Goal: Task Accomplishment & Management: Complete application form

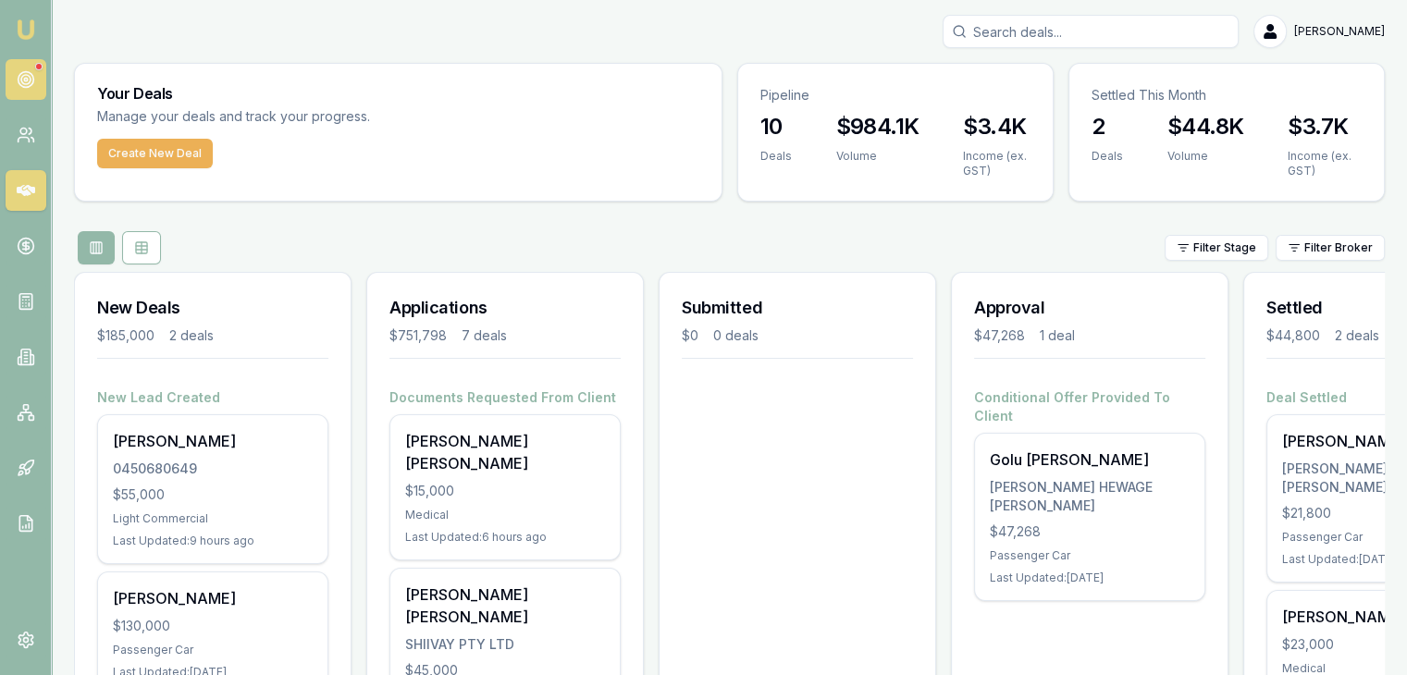
click at [43, 94] on link at bounding box center [26, 79] width 41 height 41
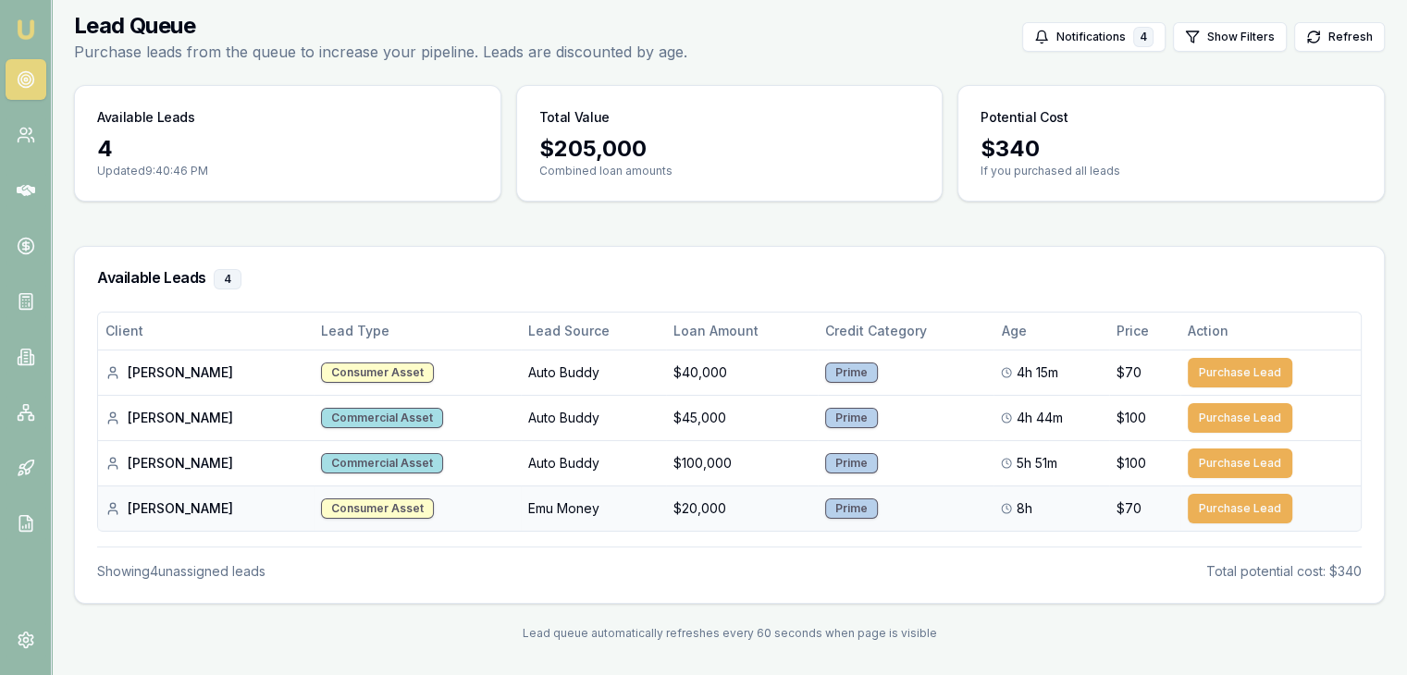
scroll to position [74, 0]
click at [1033, 467] on span "5h 51m" at bounding box center [1036, 463] width 41 height 19
click at [666, 467] on td "$100,000" at bounding box center [741, 462] width 151 height 45
click at [688, 412] on td "$45,000" at bounding box center [741, 417] width 151 height 45
click at [677, 461] on td "$100,000" at bounding box center [741, 462] width 151 height 45
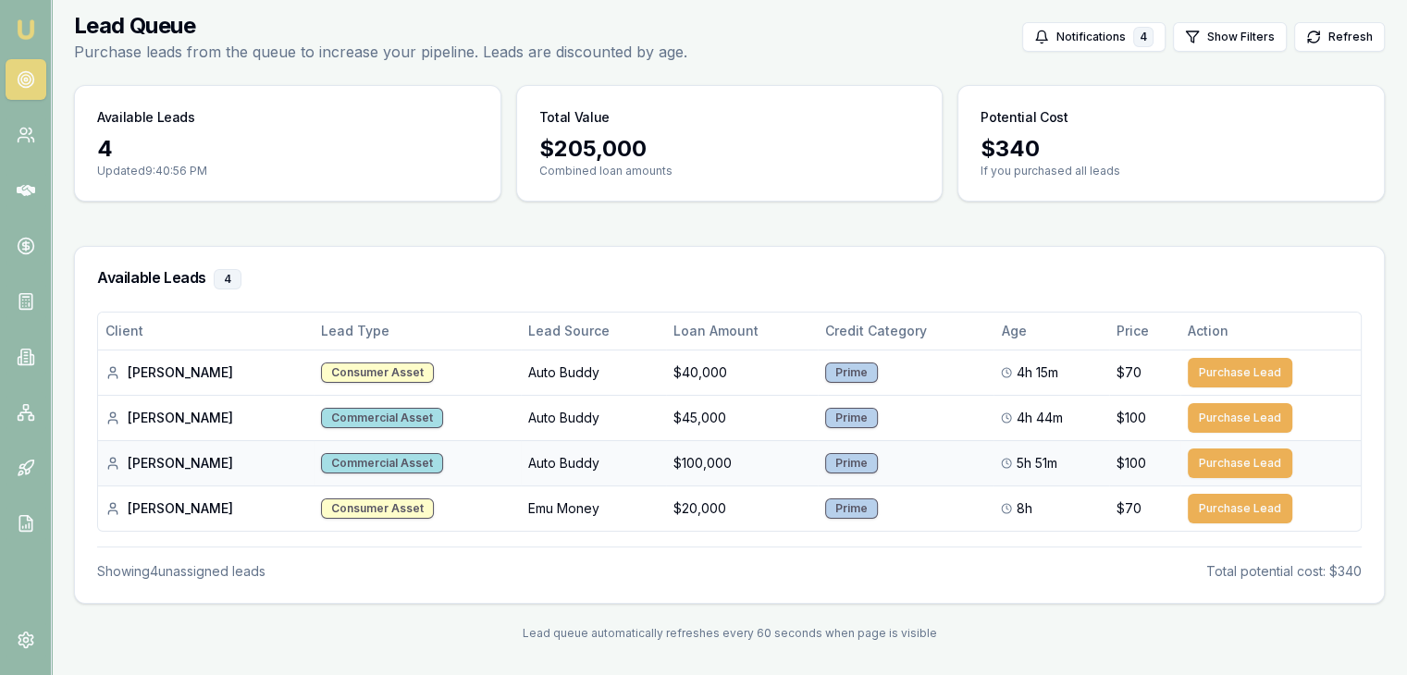
click at [373, 464] on div "Commercial Asset" at bounding box center [382, 463] width 122 height 20
click at [362, 411] on div "Commercial Asset" at bounding box center [382, 418] width 122 height 20
click at [158, 373] on div "Gavin G." at bounding box center [205, 373] width 201 height 19
drag, startPoint x: 568, startPoint y: 146, endPoint x: 397, endPoint y: 146, distance: 171.2
click at [548, 146] on div "$ 205,000" at bounding box center [729, 149] width 381 height 30
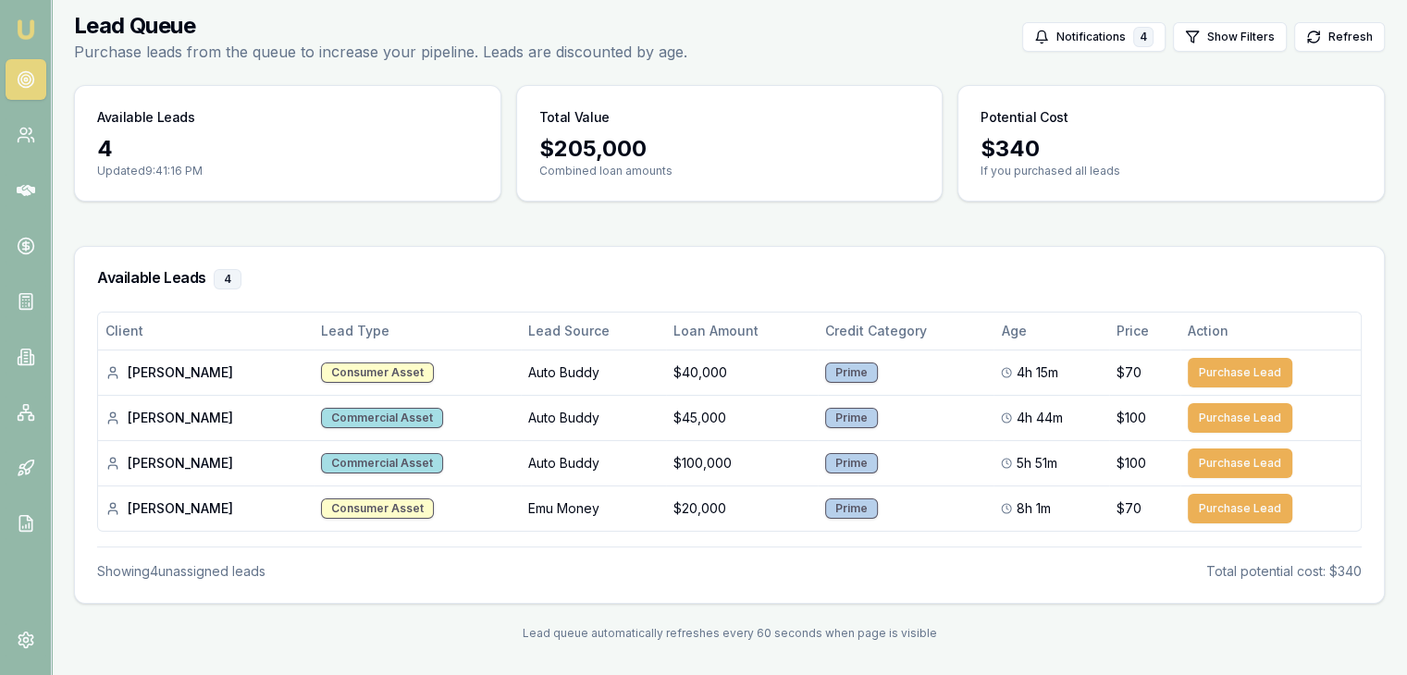
click at [85, 146] on div "4 Updated 9:41:16 PM" at bounding box center [288, 167] width 426 height 67
click at [22, 28] on img at bounding box center [26, 30] width 22 height 22
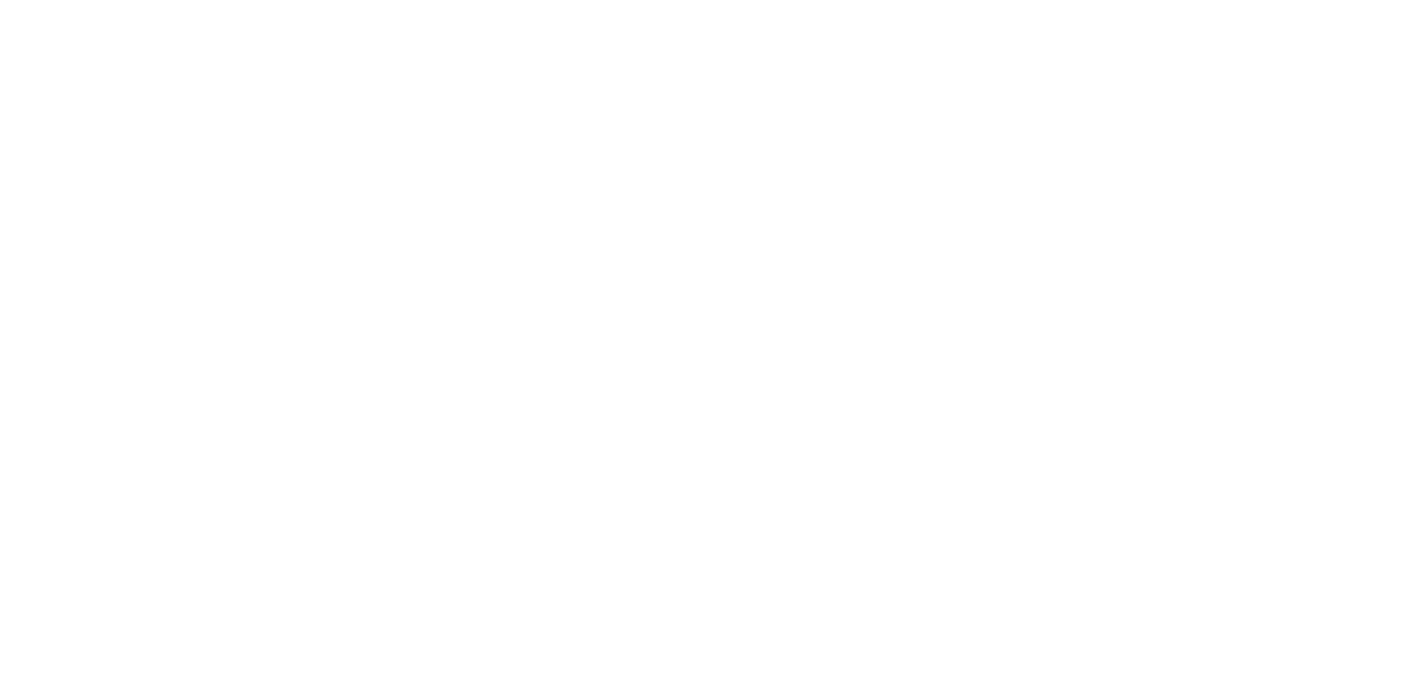
click at [22, 28] on body at bounding box center [710, 337] width 1421 height 675
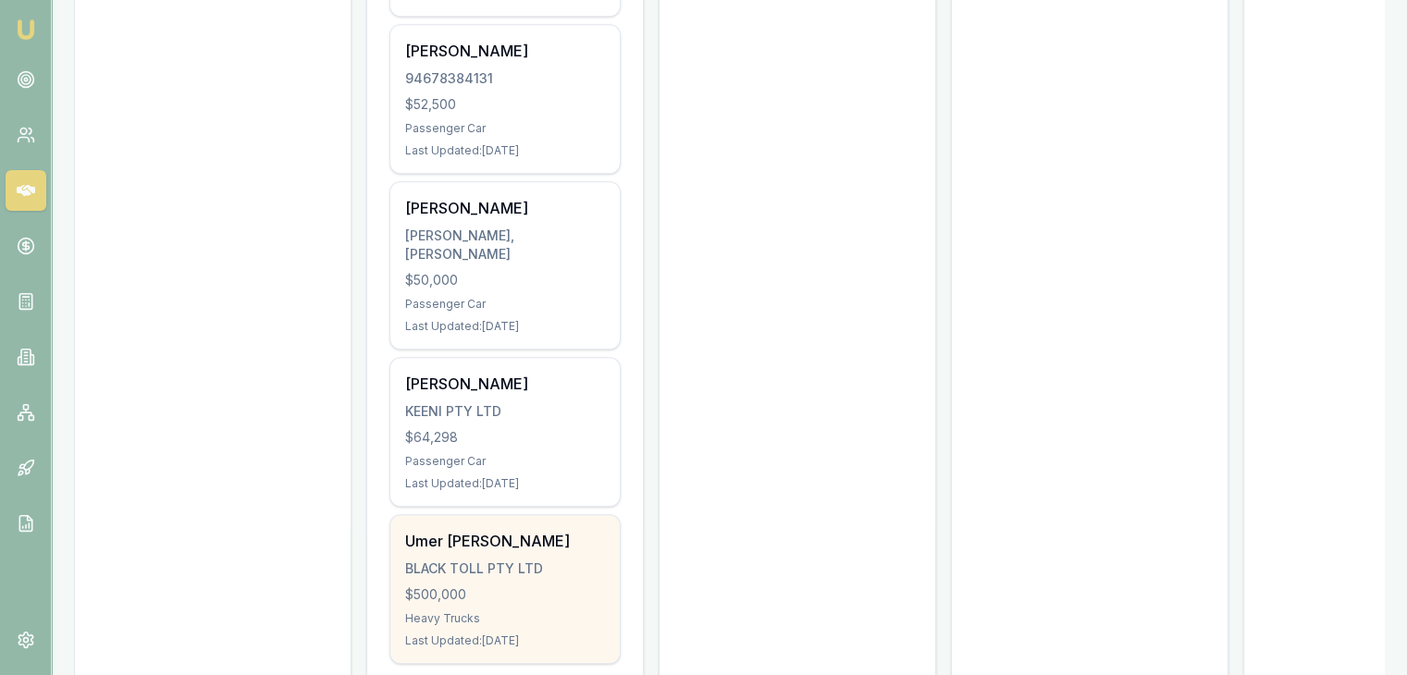
scroll to position [903, 0]
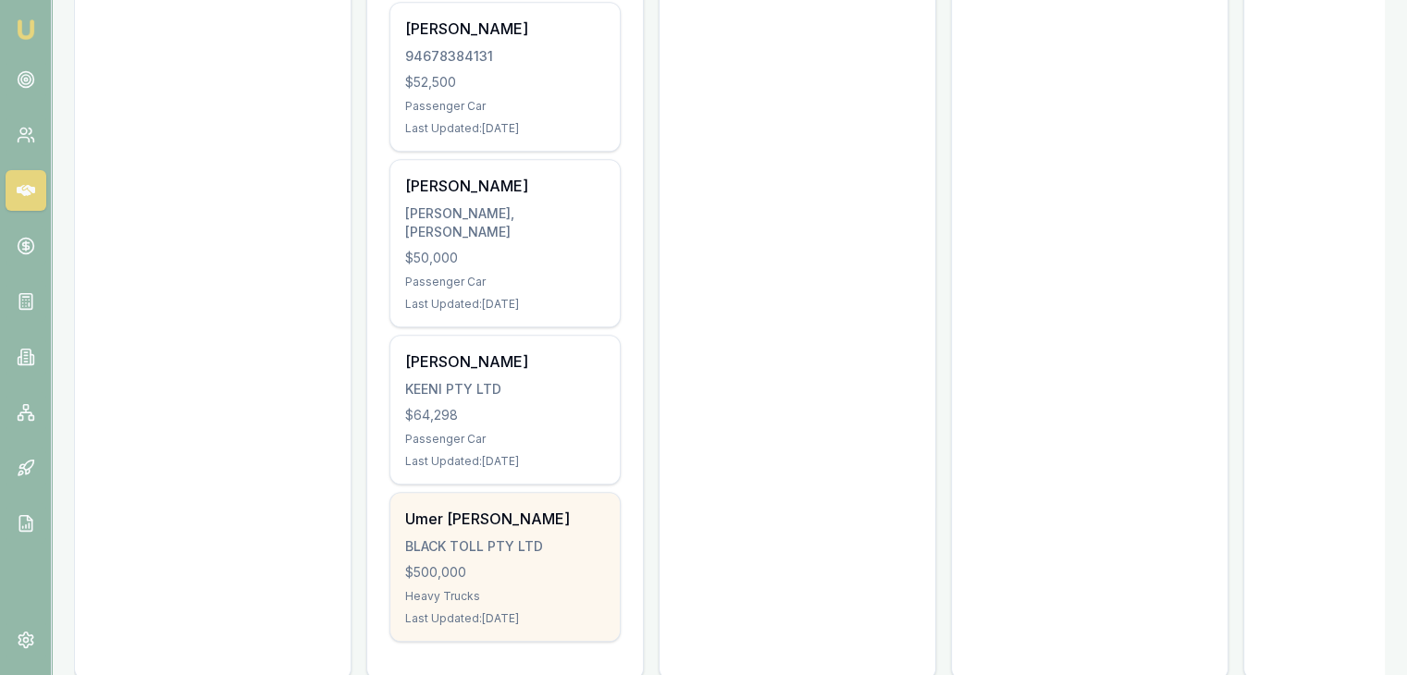
click at [462, 493] on div "Umer Ejaz Chaudhry BLACK TOLL PTY LTD $500,000 Heavy Trucks Last Updated: 35 da…" at bounding box center [504, 567] width 229 height 148
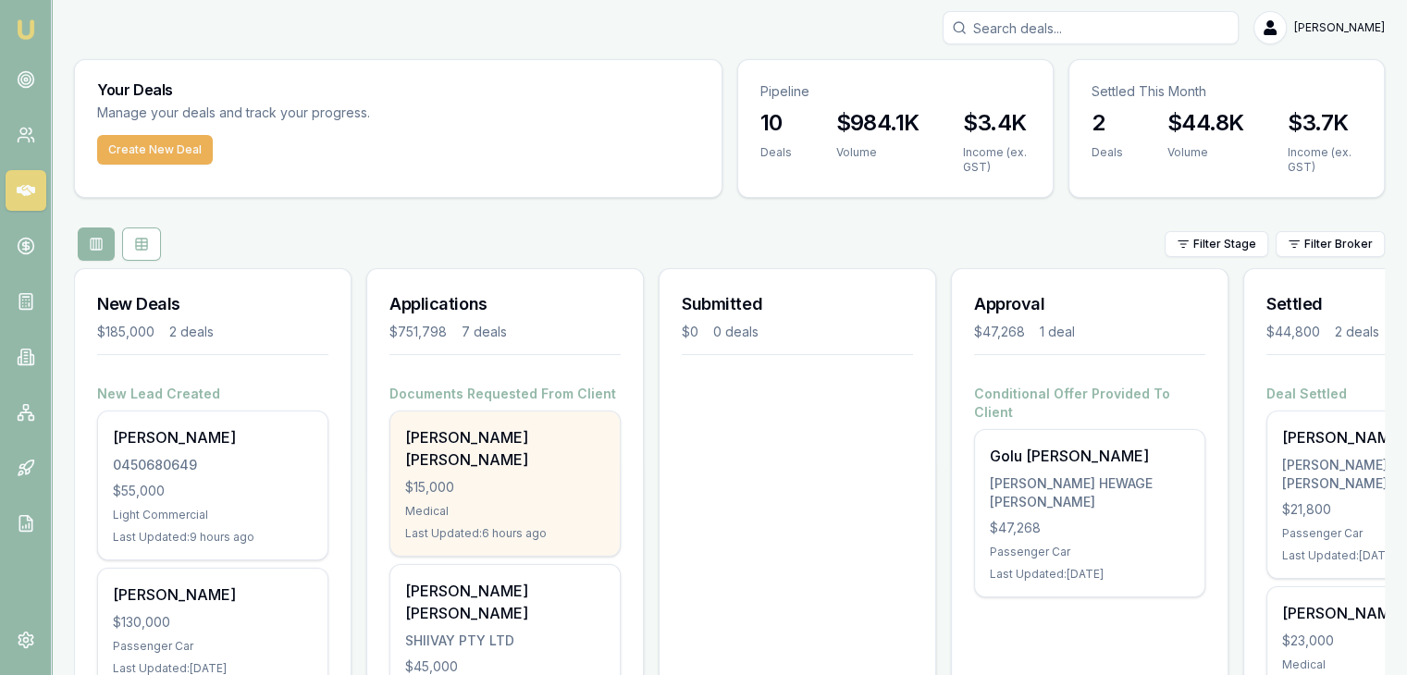
scroll to position [0, 0]
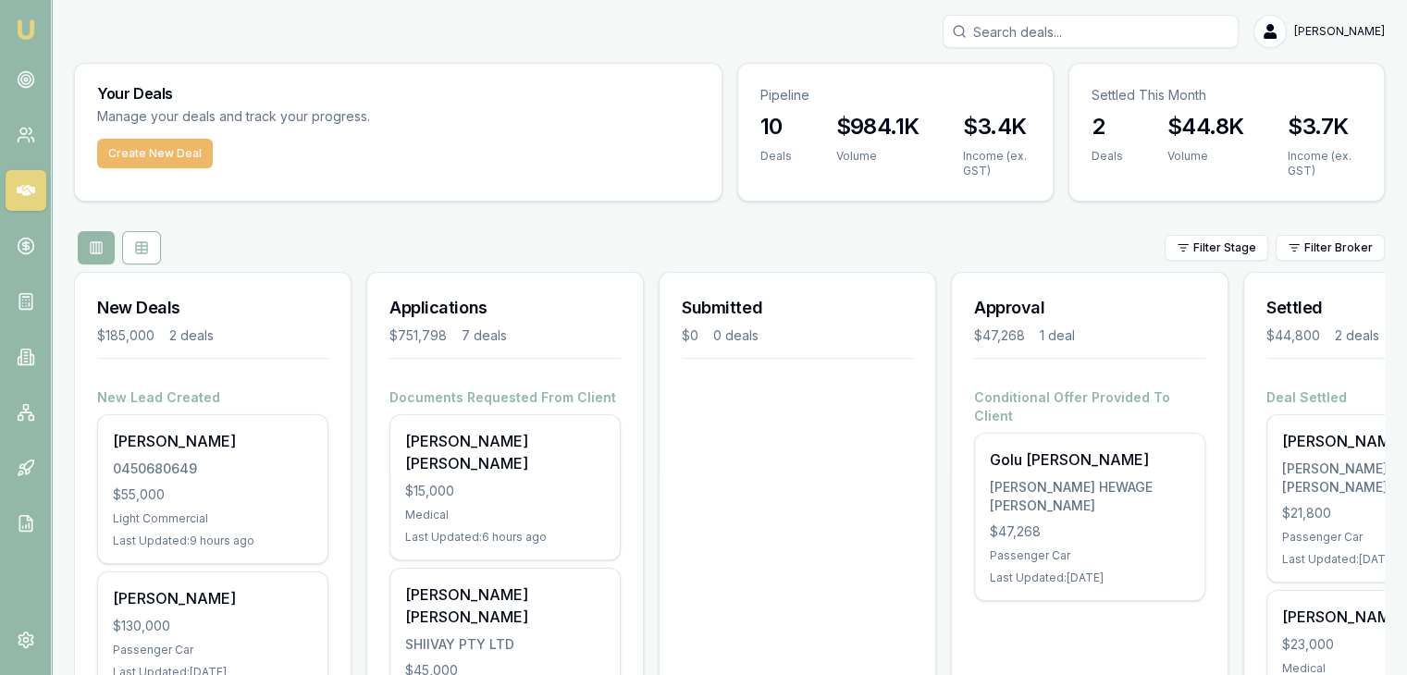
click at [133, 153] on button "Create New Deal" at bounding box center [155, 154] width 116 height 30
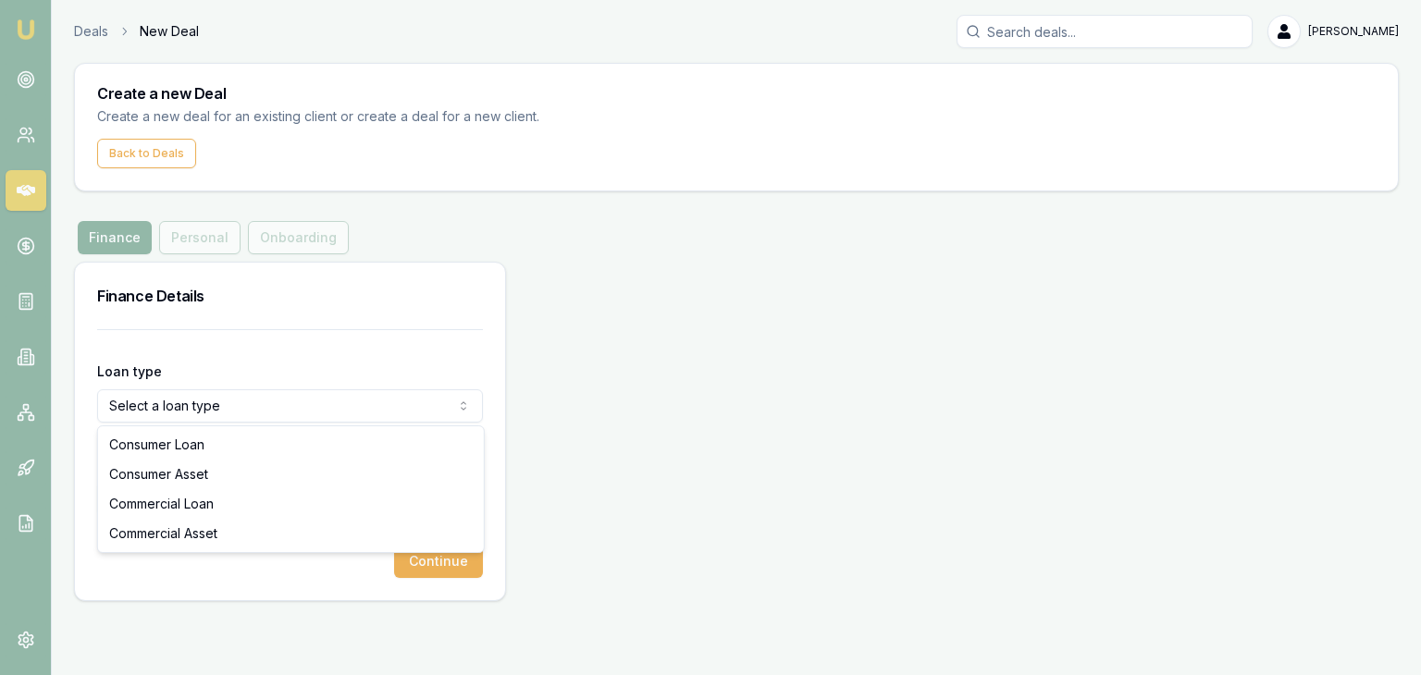
click at [196, 413] on html "Emu Broker Deals New Deal Pinkesh Patel Toggle Menu Create a new Deal Create a …" at bounding box center [710, 337] width 1421 height 675
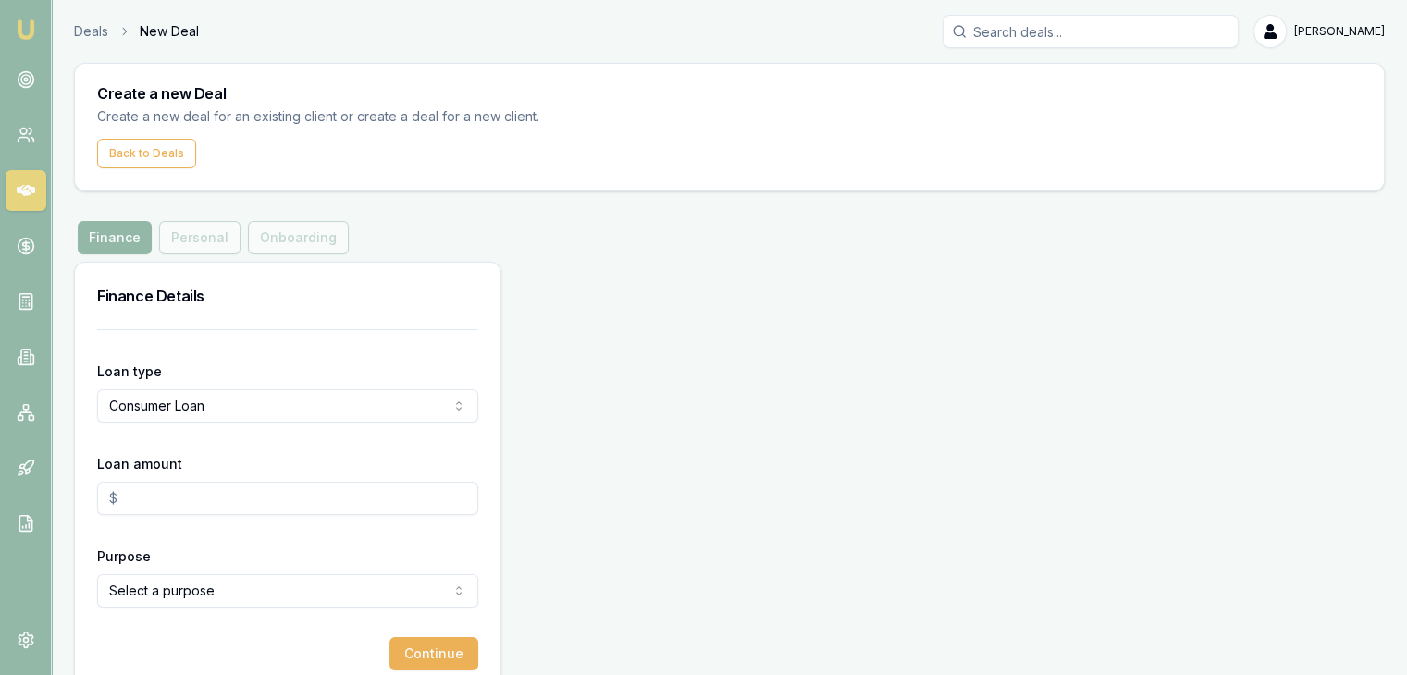
click at [192, 493] on input "Loan amount" at bounding box center [287, 498] width 381 height 33
type input "$25,000.00"
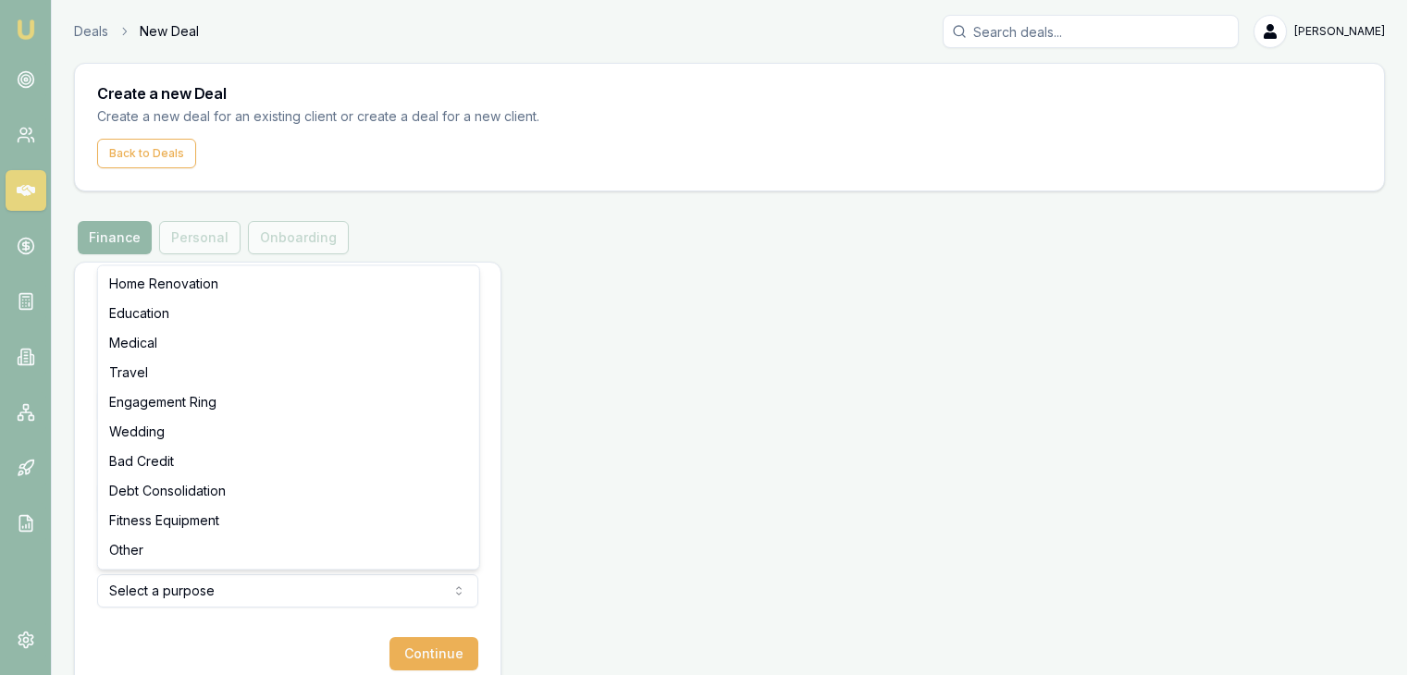
click at [316, 598] on html "Emu Broker Deals New Deal Pinkesh Patel Toggle Menu Create a new Deal Create a …" at bounding box center [710, 337] width 1421 height 675
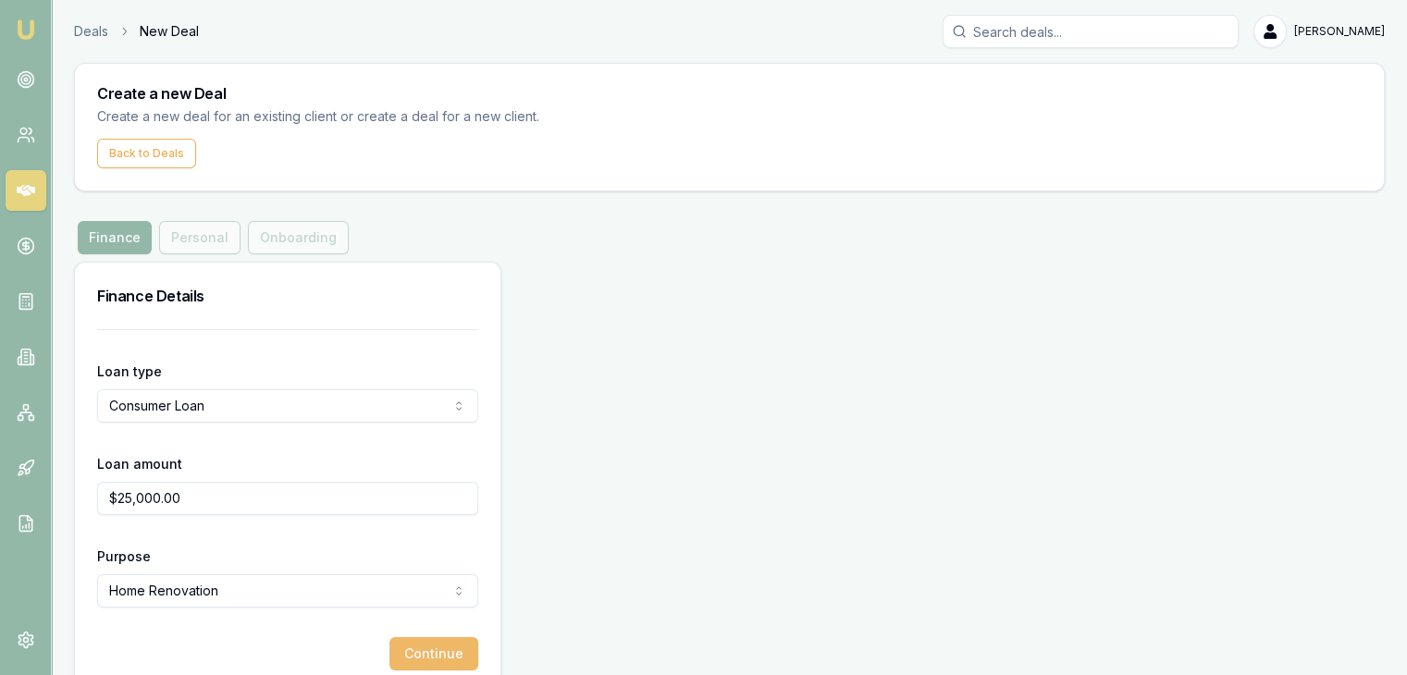
click at [415, 648] on button "Continue" at bounding box center [434, 654] width 89 height 33
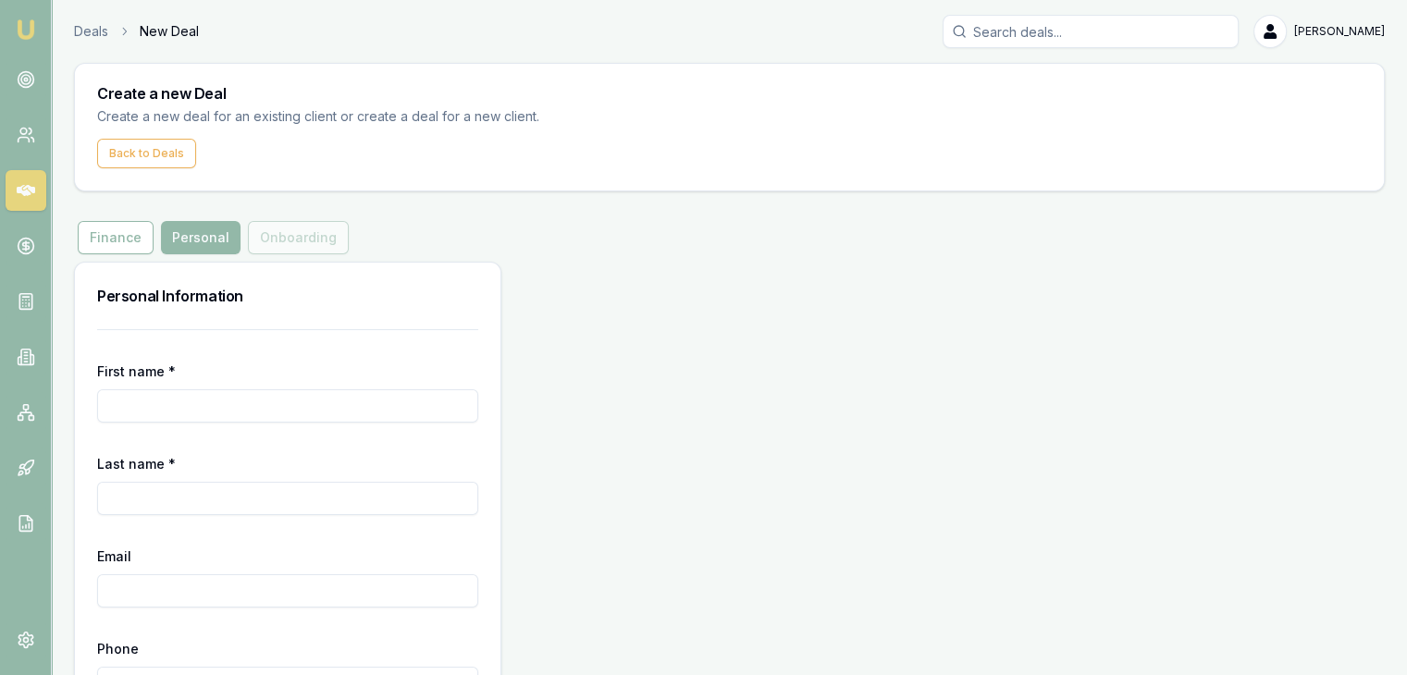
click at [195, 414] on input "First name *" at bounding box center [287, 406] width 381 height 33
type input "m"
click at [92, 33] on link "Deals" at bounding box center [91, 31] width 34 height 19
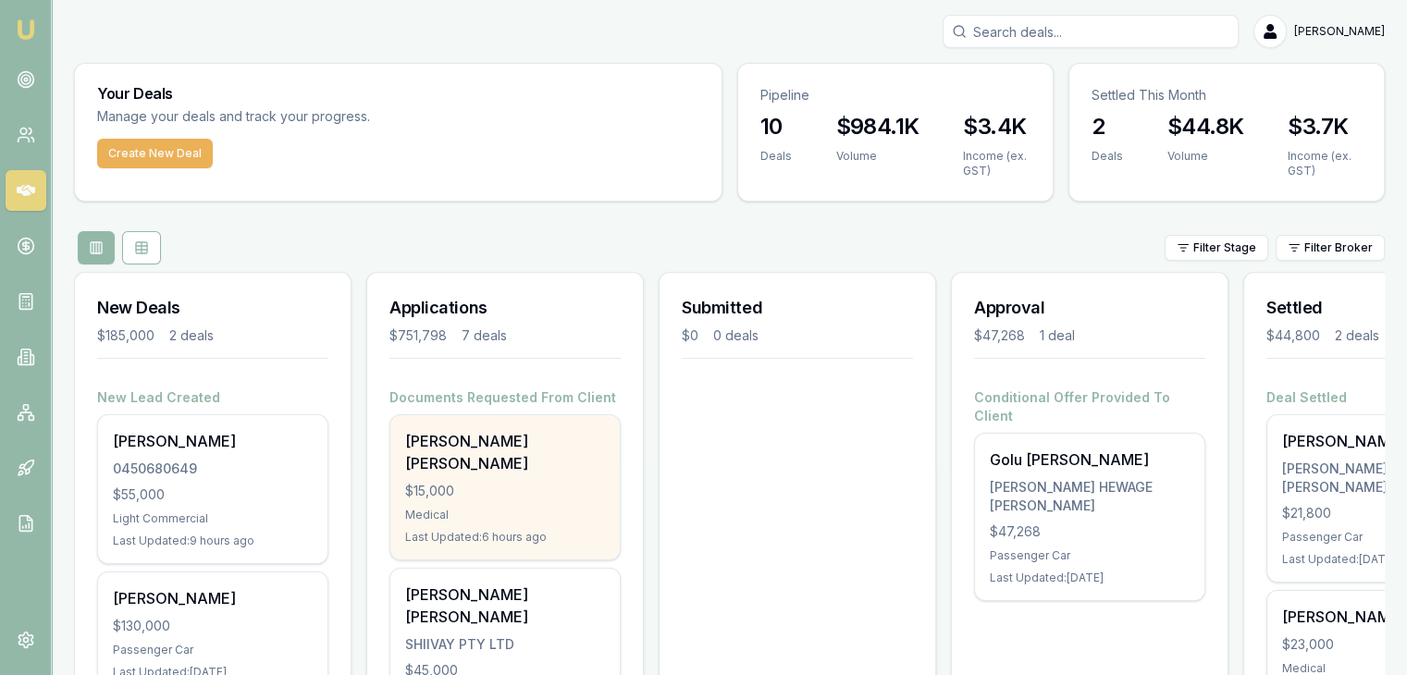
click at [460, 482] on div "$15,000" at bounding box center [505, 491] width 200 height 19
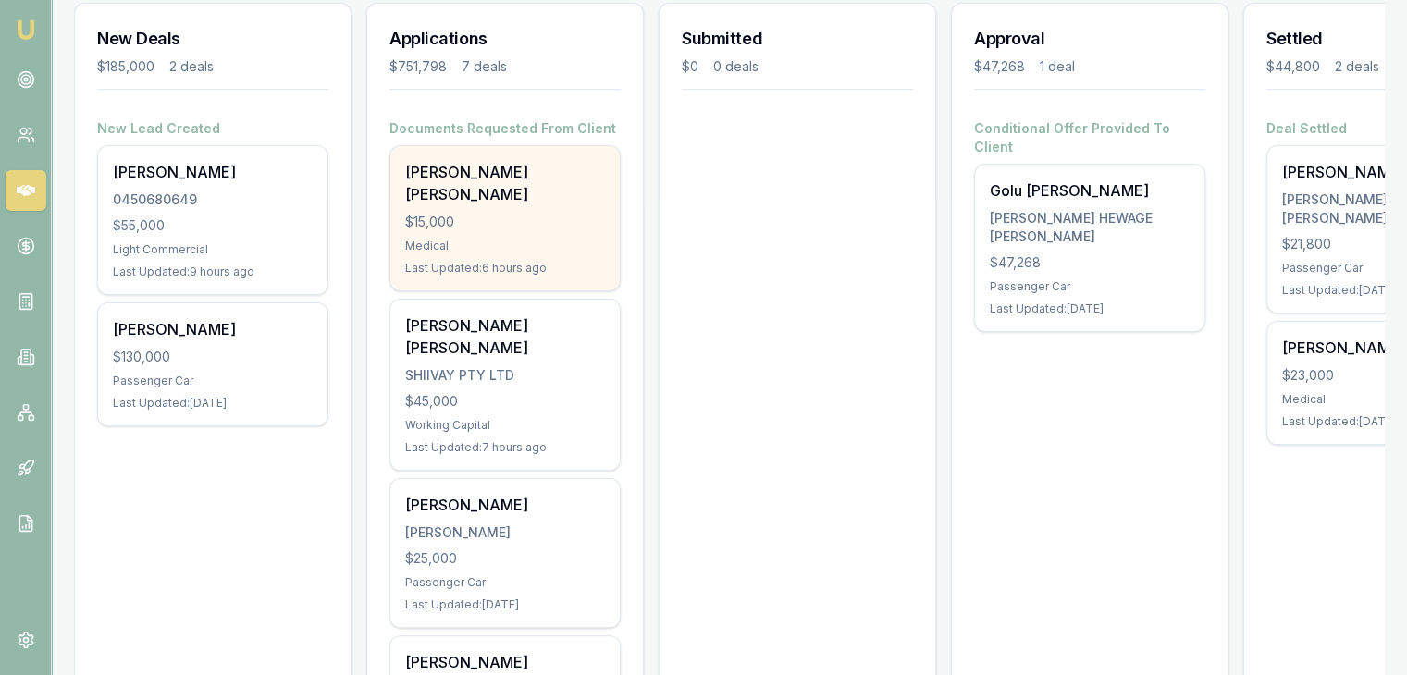
scroll to position [278, 0]
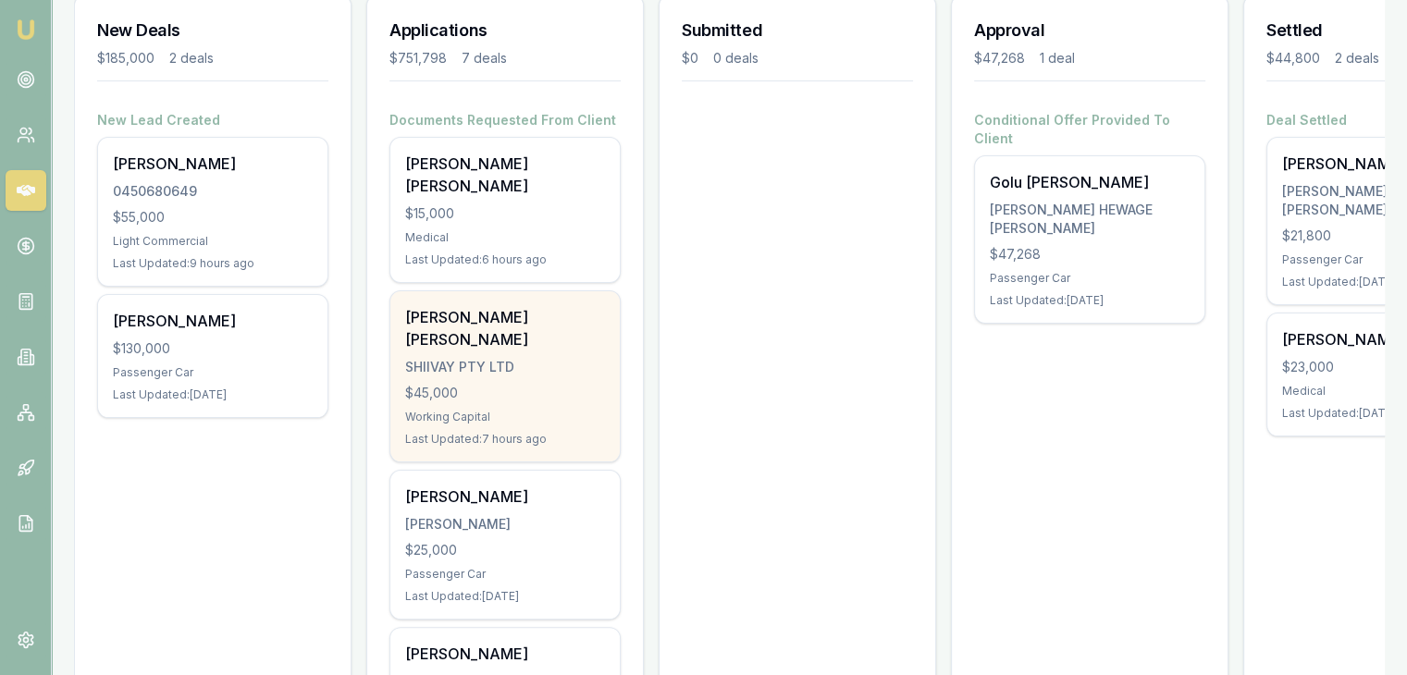
click at [472, 384] on div "$45,000" at bounding box center [505, 393] width 200 height 19
click at [438, 384] on div "$45,000" at bounding box center [505, 393] width 200 height 19
click at [452, 410] on div "Working Capital" at bounding box center [505, 417] width 200 height 15
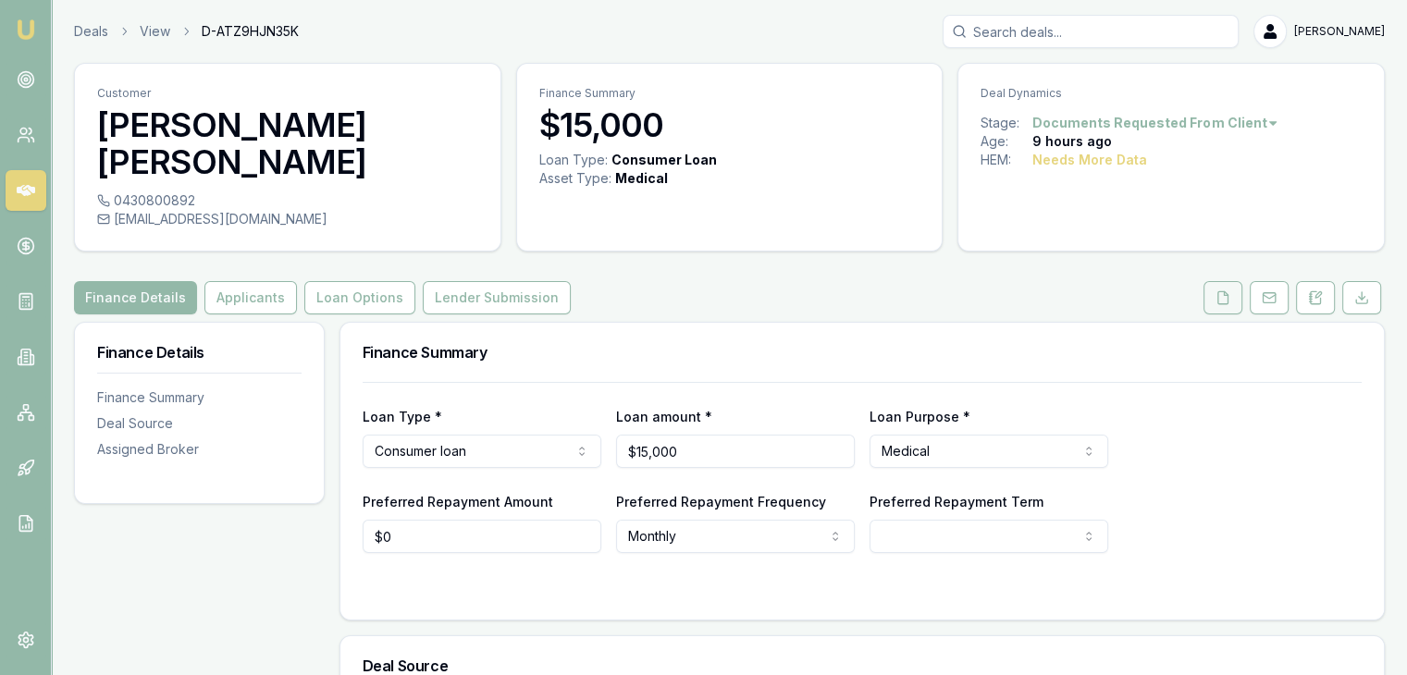
click at [1218, 303] on icon at bounding box center [1223, 298] width 15 height 15
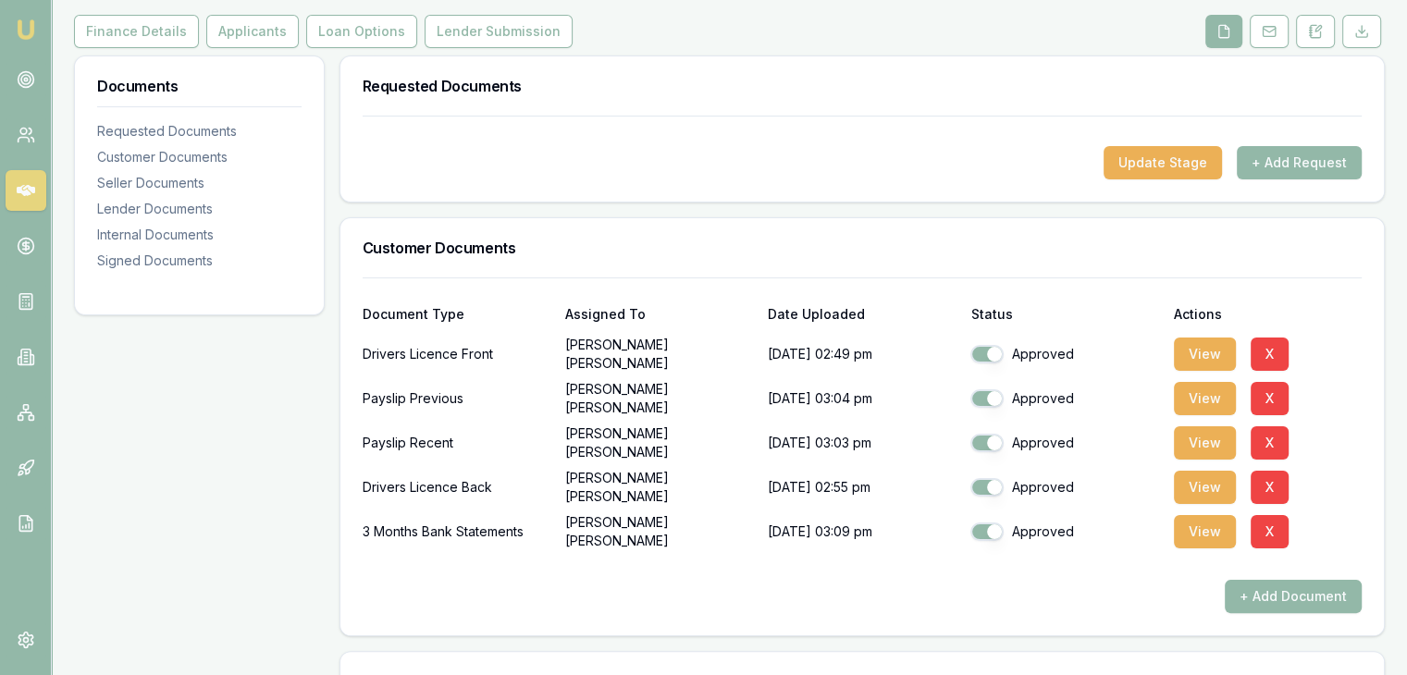
scroll to position [278, 0]
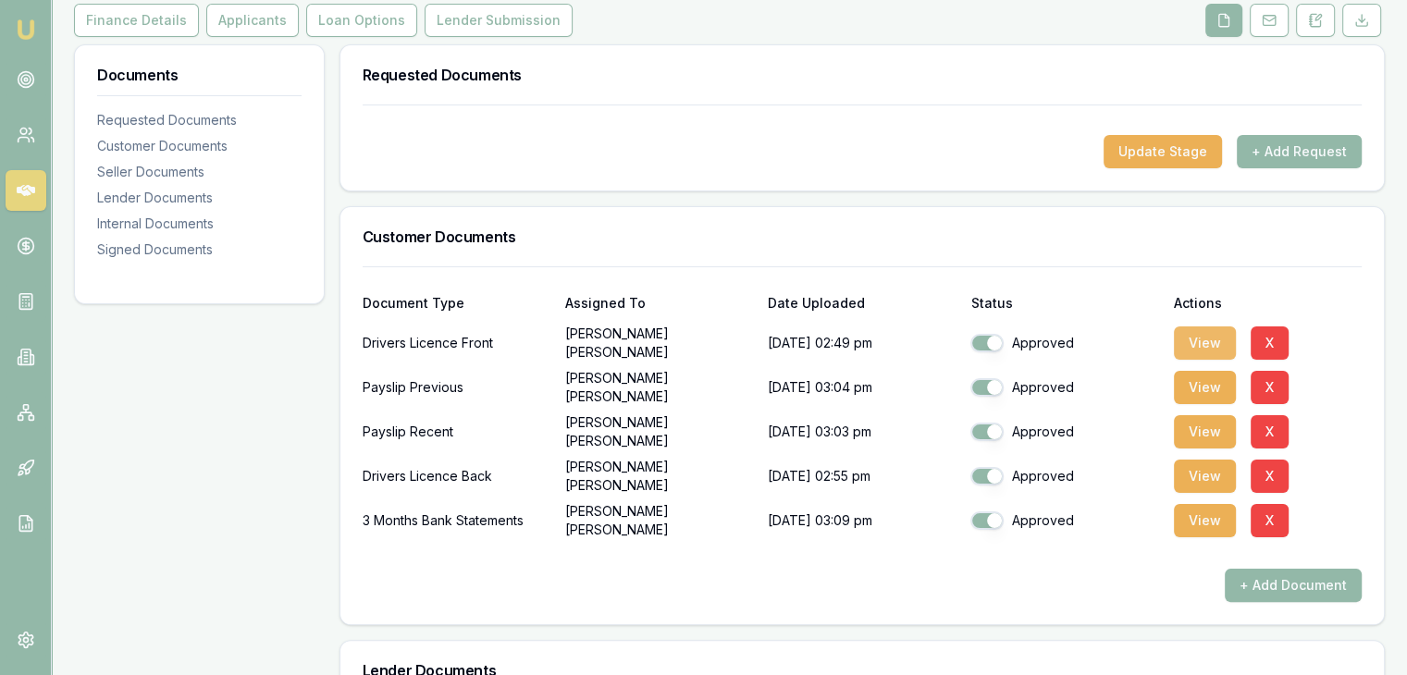
click at [1184, 344] on button "View" at bounding box center [1205, 343] width 62 height 33
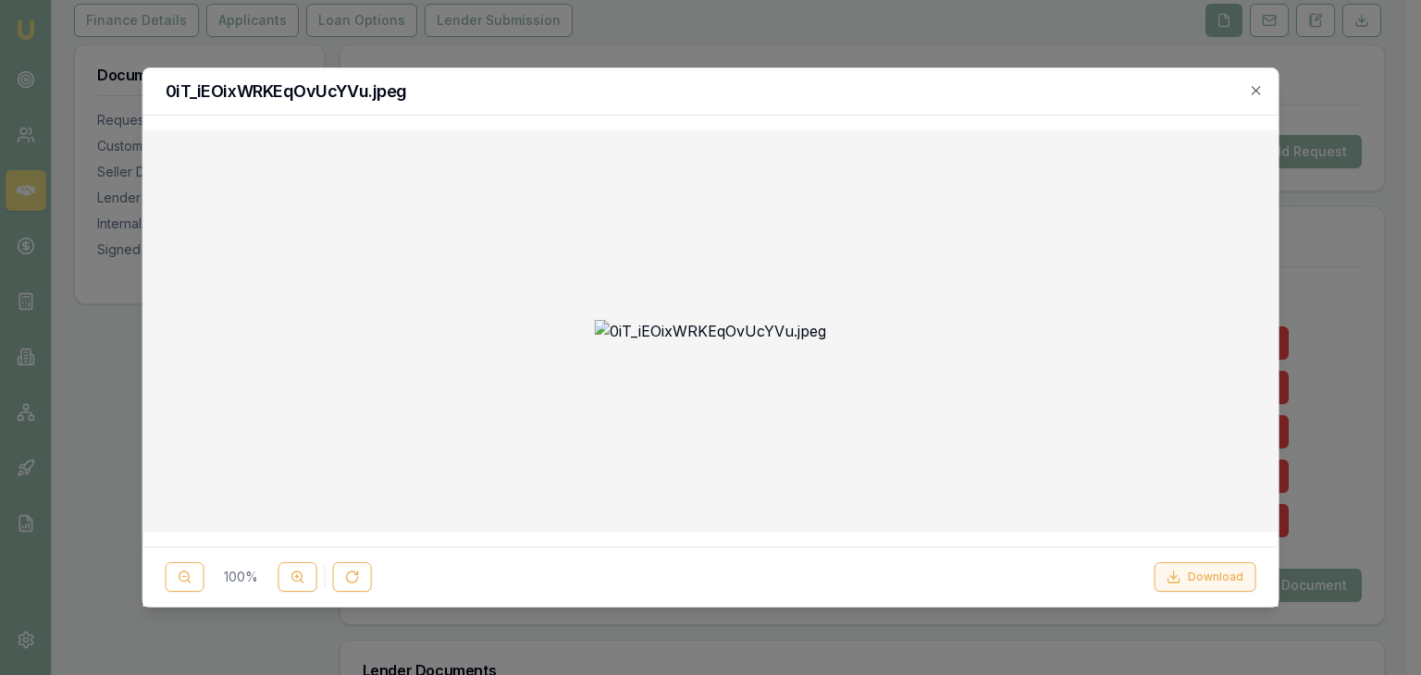
click at [1195, 565] on button "Download" at bounding box center [1205, 578] width 102 height 30
click at [1265, 87] on div "0iT_iEOixWRKEqOvUcYVu.jpeg" at bounding box center [710, 91] width 1135 height 47
click at [1255, 93] on icon "button" at bounding box center [1255, 90] width 15 height 15
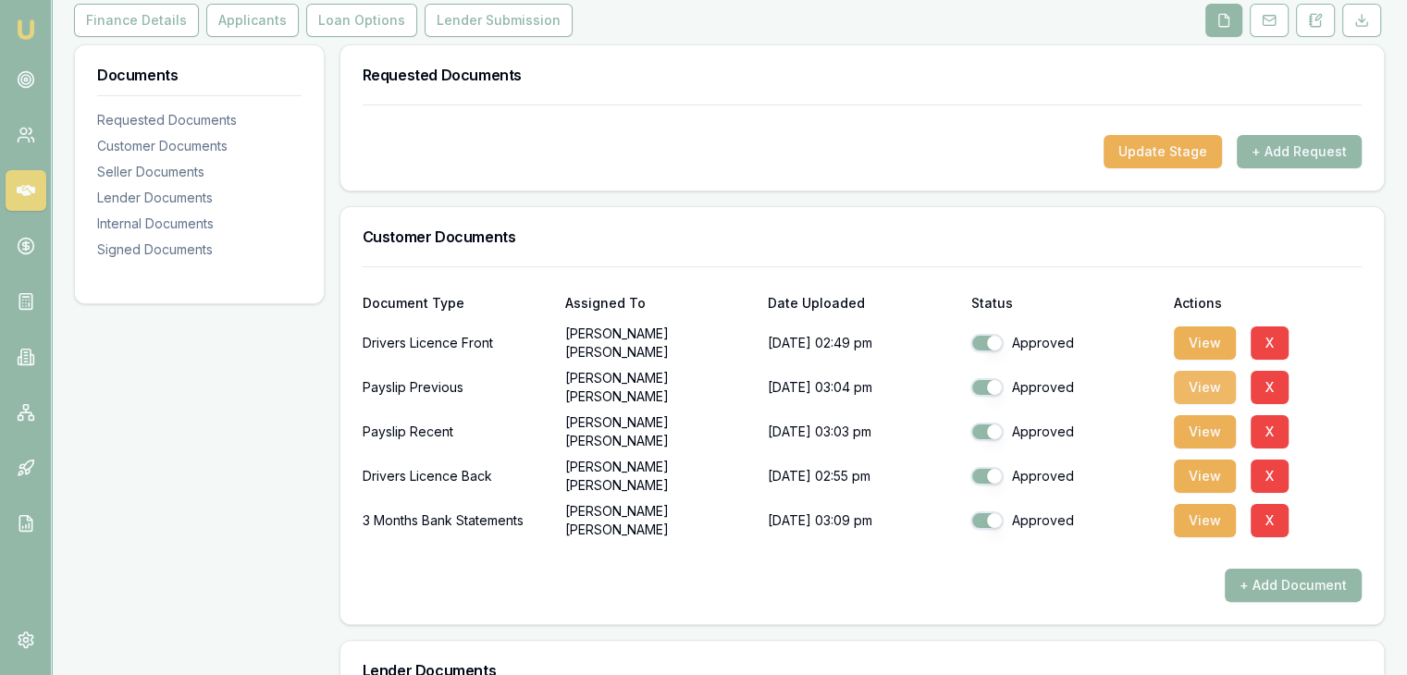
click at [1195, 386] on button "View" at bounding box center [1205, 387] width 62 height 33
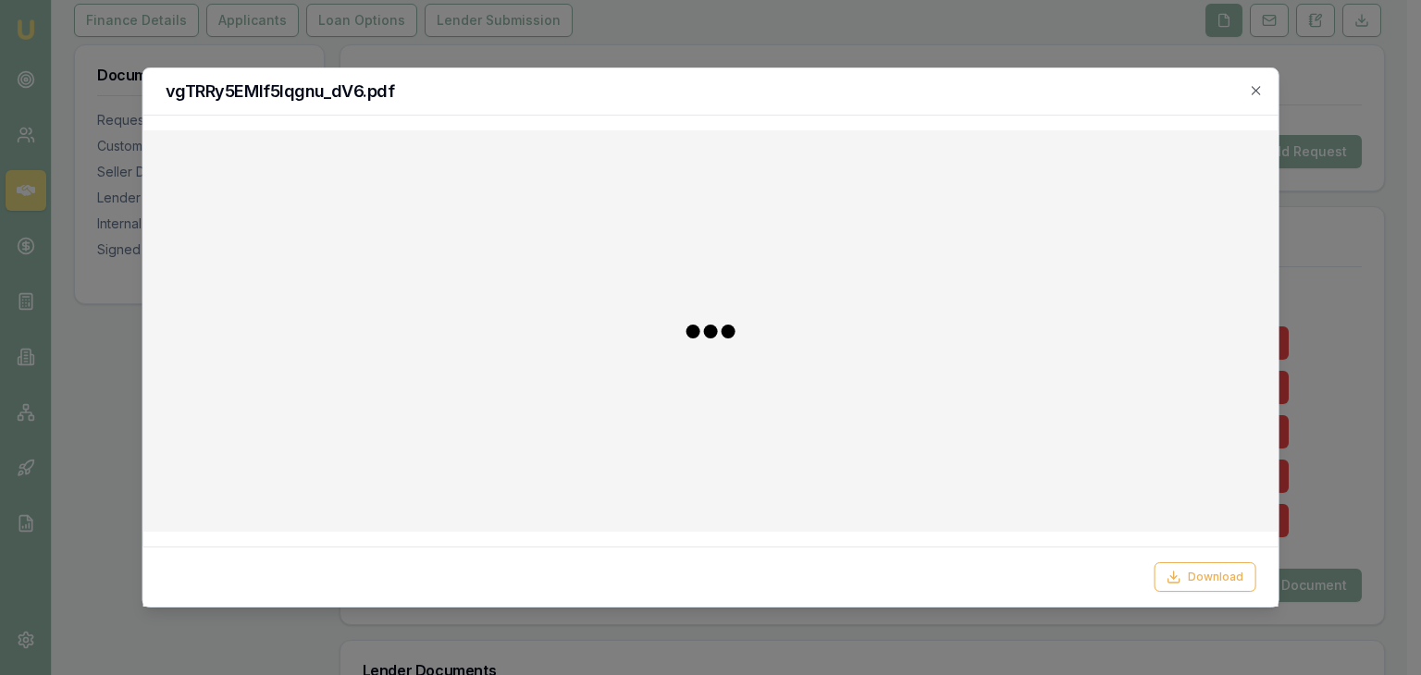
drag, startPoint x: 1188, startPoint y: 564, endPoint x: 1146, endPoint y: 550, distance: 44.8
click at [1146, 550] on div "Download" at bounding box center [710, 577] width 1135 height 60
click at [1176, 574] on icon at bounding box center [1173, 577] width 15 height 15
click at [878, 81] on div "vgTRRy5EMIf5lqgnu_dV6.pdf" at bounding box center [710, 91] width 1135 height 47
click at [1252, 90] on icon "button" at bounding box center [1255, 90] width 15 height 15
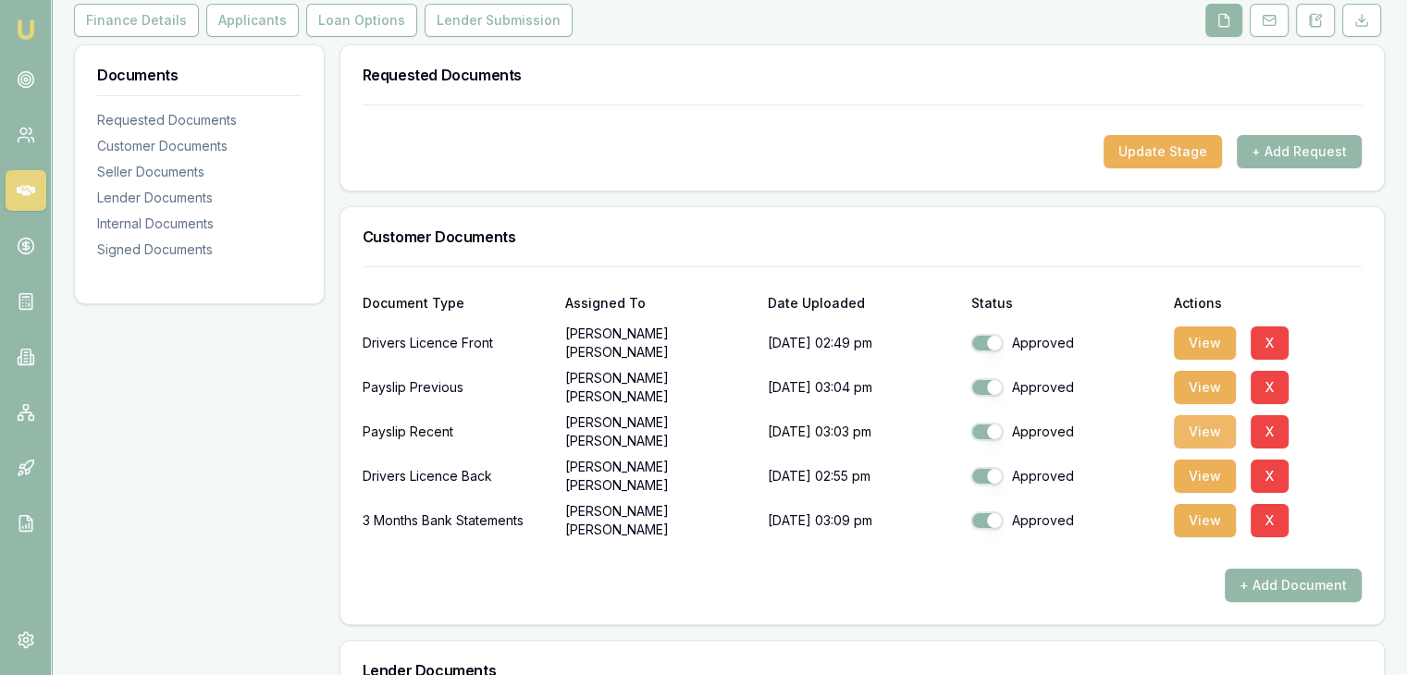
click at [1195, 420] on button "View" at bounding box center [1205, 431] width 62 height 33
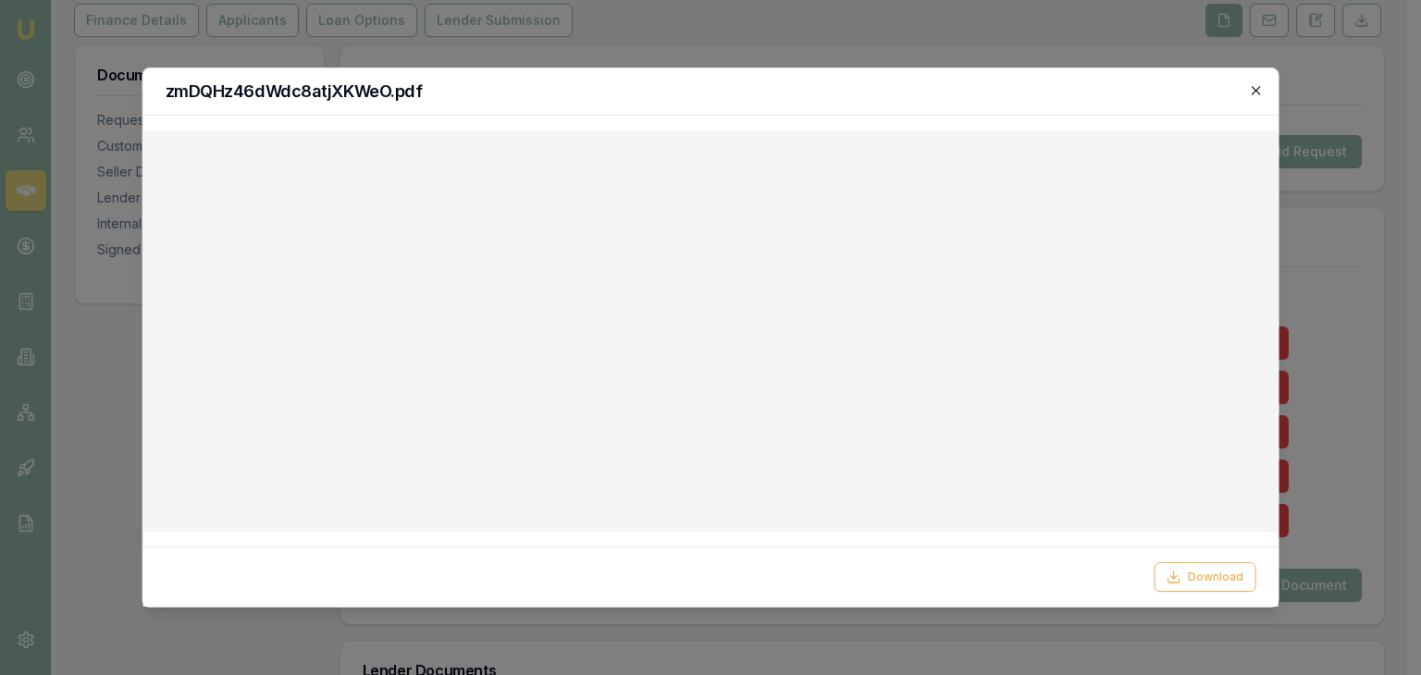
click at [1254, 90] on icon "button" at bounding box center [1255, 90] width 15 height 15
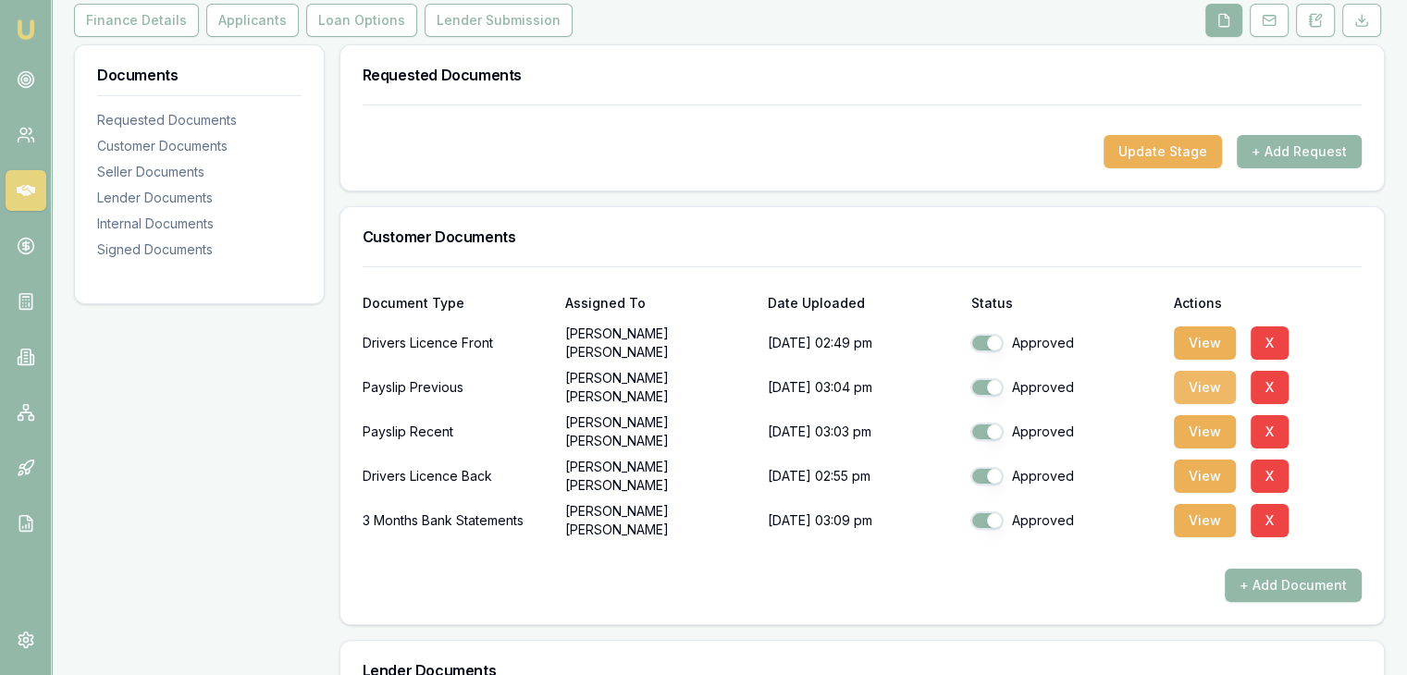
click at [1221, 380] on button "View" at bounding box center [1205, 387] width 62 height 33
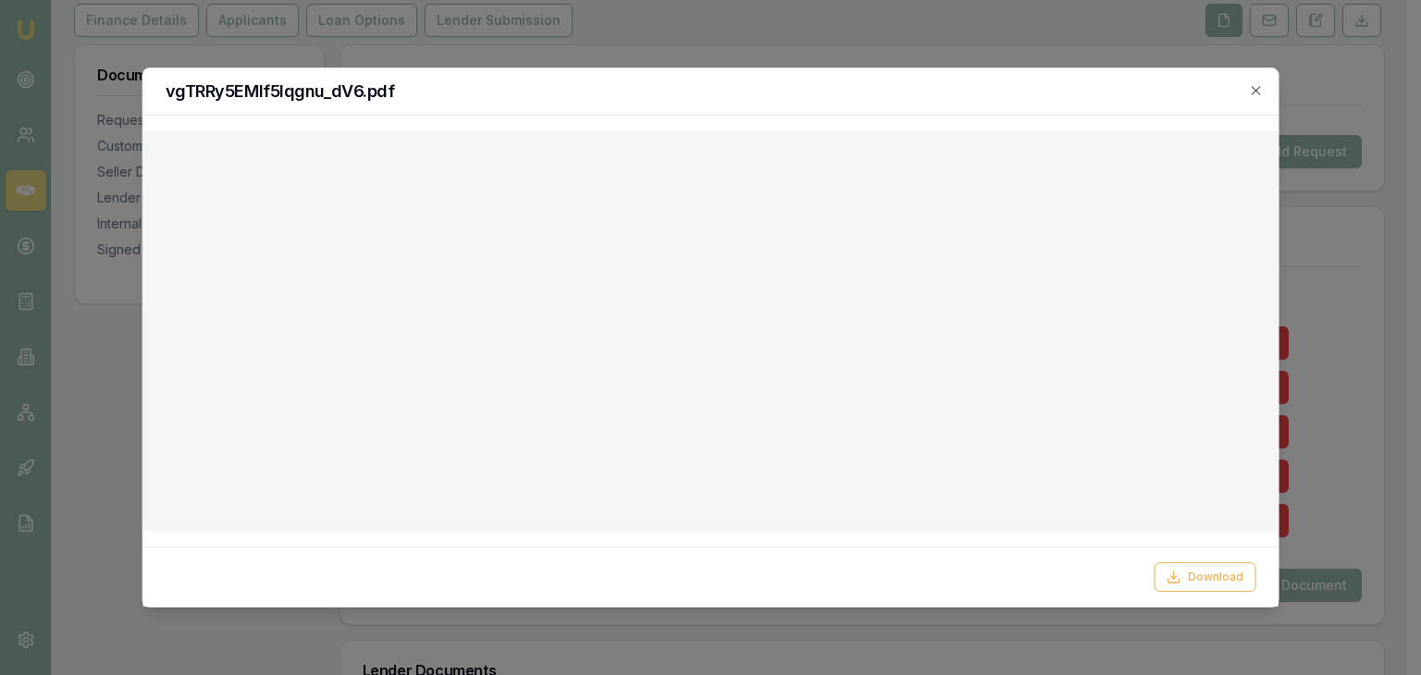
click at [1247, 93] on h2 "vgTRRy5EMIf5lqgnu_dV6.pdf" at bounding box center [711, 91] width 1091 height 17
click at [1251, 91] on icon "button" at bounding box center [1255, 90] width 15 height 15
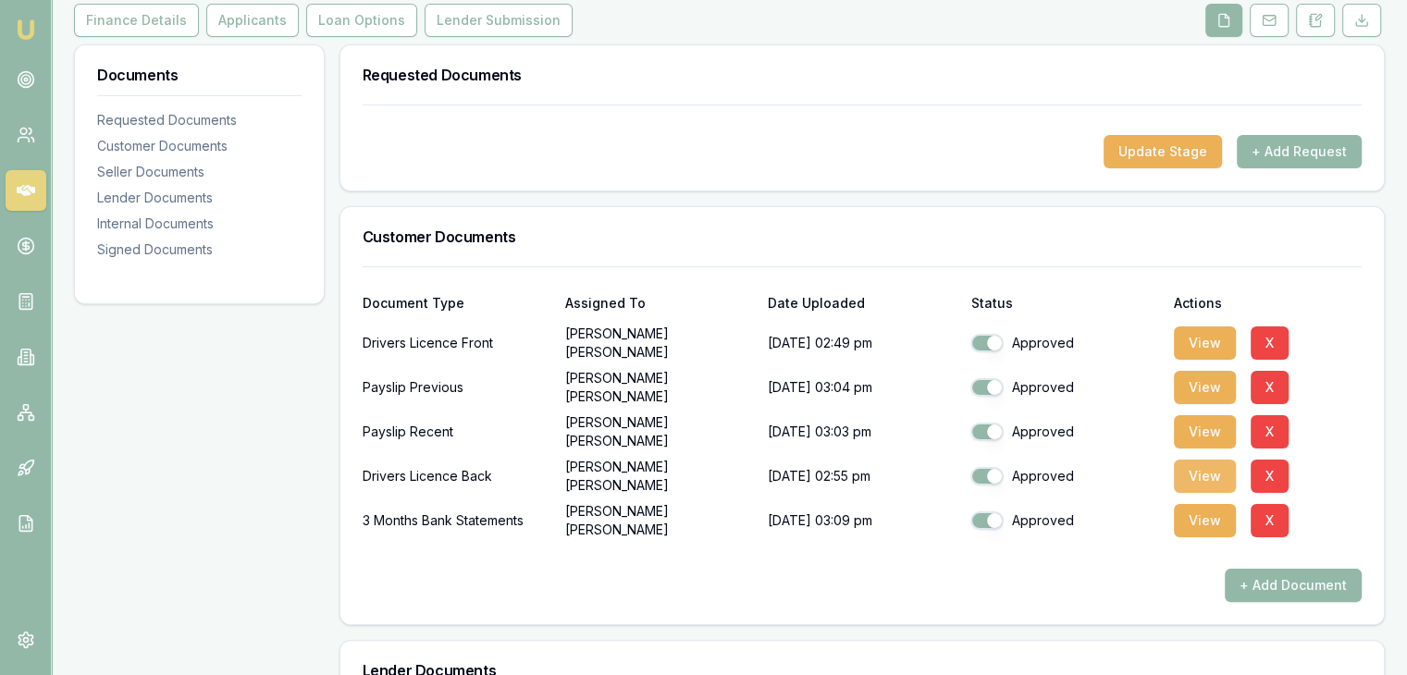
click at [1196, 482] on button "View" at bounding box center [1205, 476] width 62 height 33
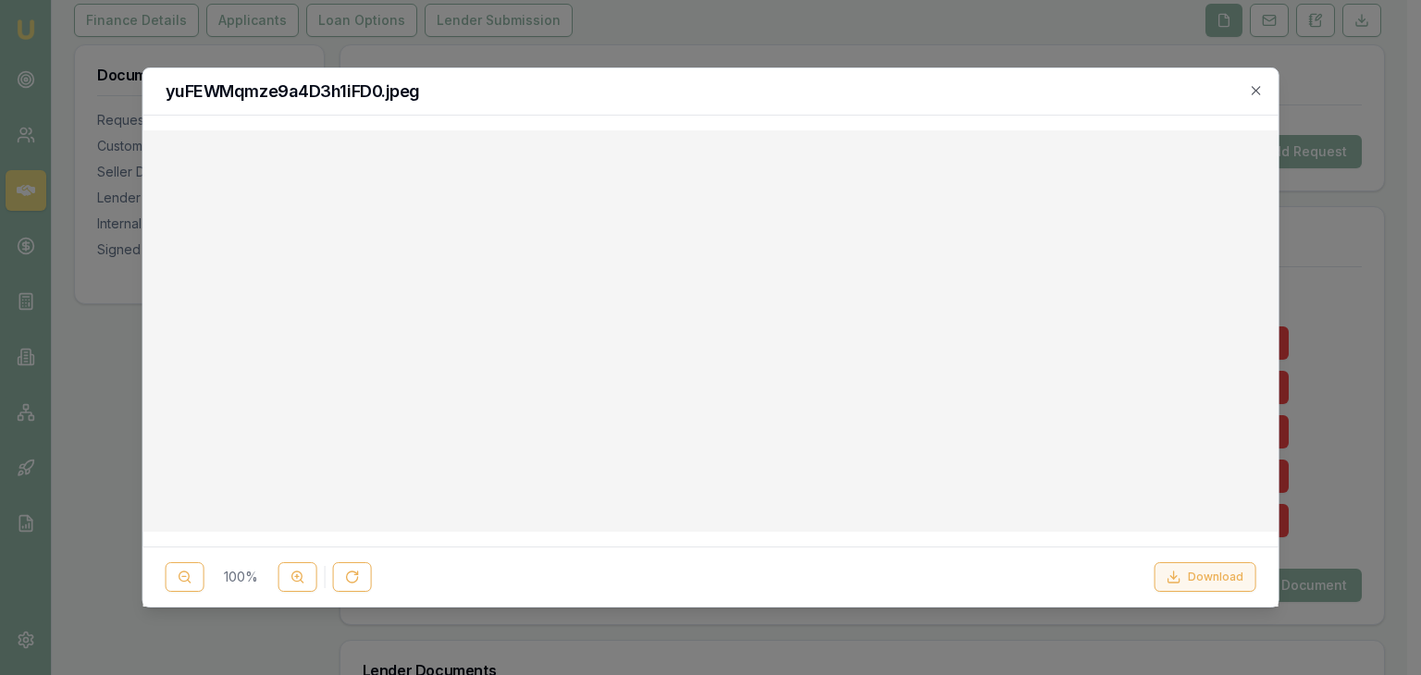
click at [1172, 583] on icon at bounding box center [1173, 577] width 15 height 15
click at [1259, 84] on icon "button" at bounding box center [1255, 90] width 15 height 15
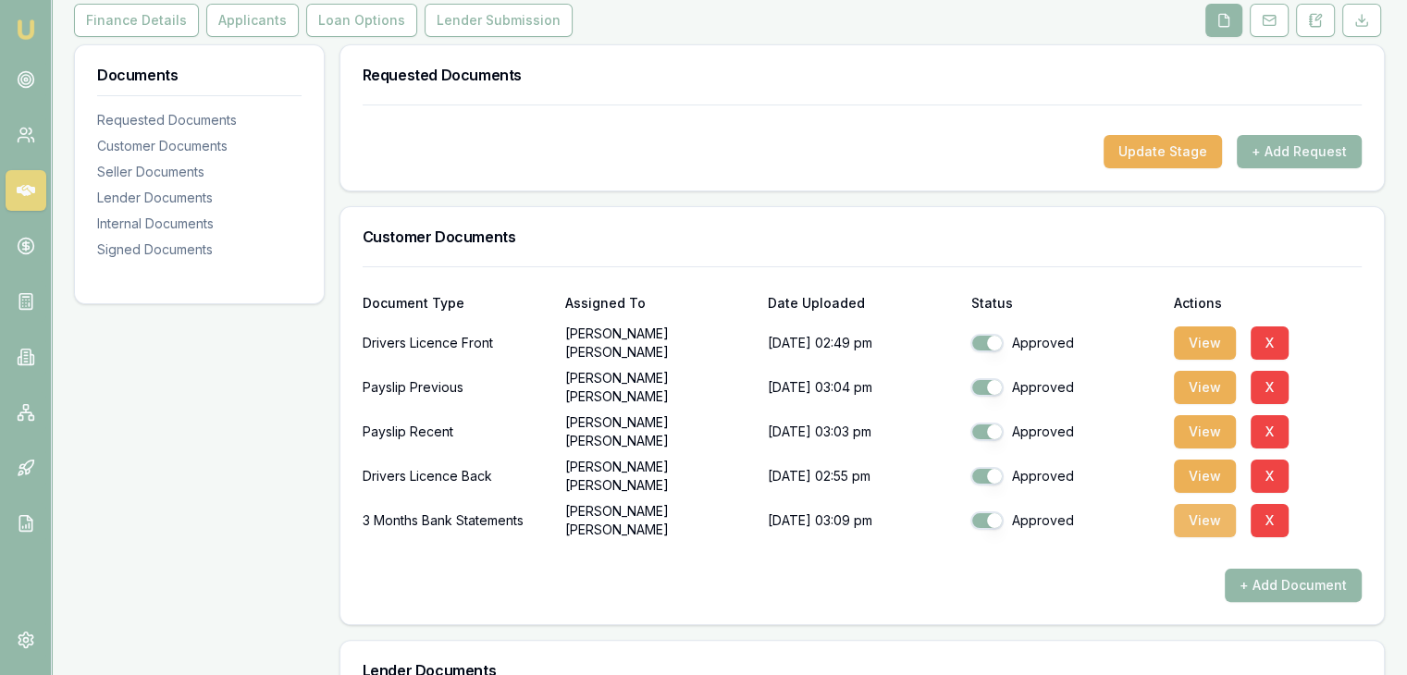
click at [1194, 529] on button "View" at bounding box center [1205, 520] width 62 height 33
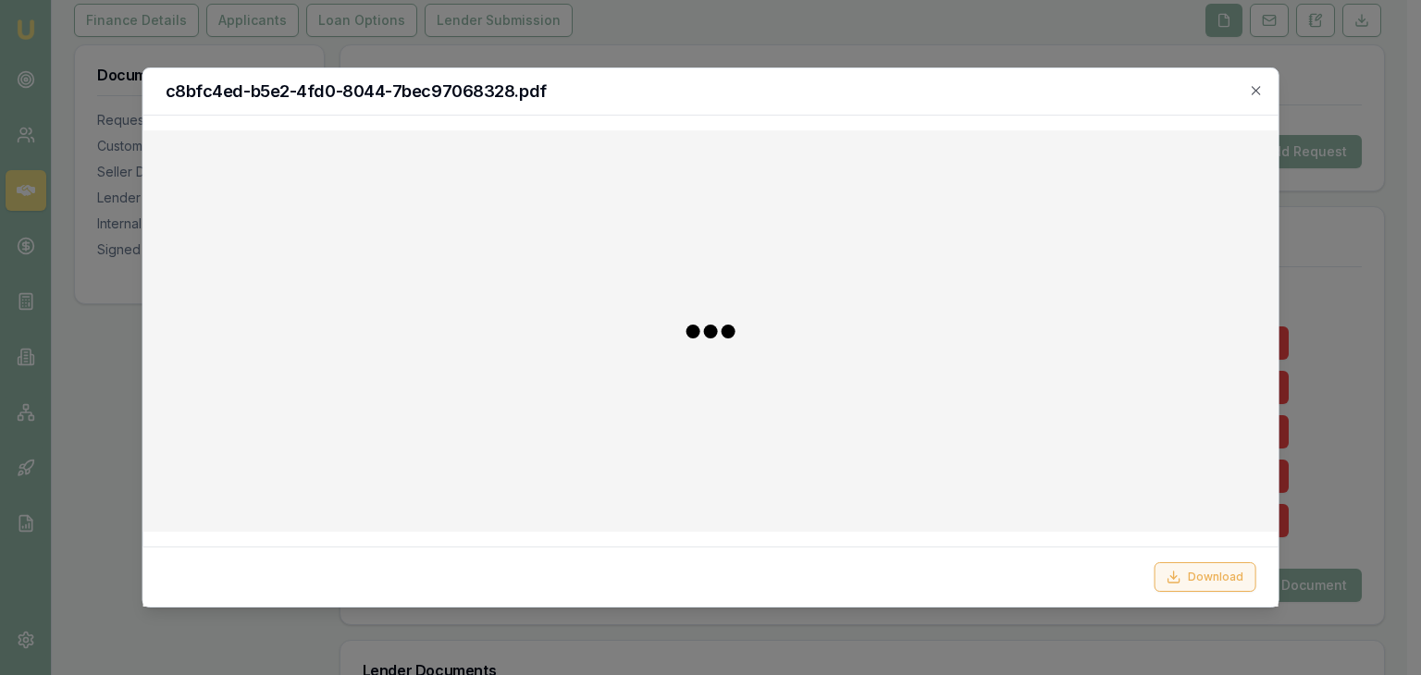
click at [1178, 584] on icon at bounding box center [1173, 577] width 15 height 15
click at [1255, 88] on icon "button" at bounding box center [1255, 90] width 15 height 15
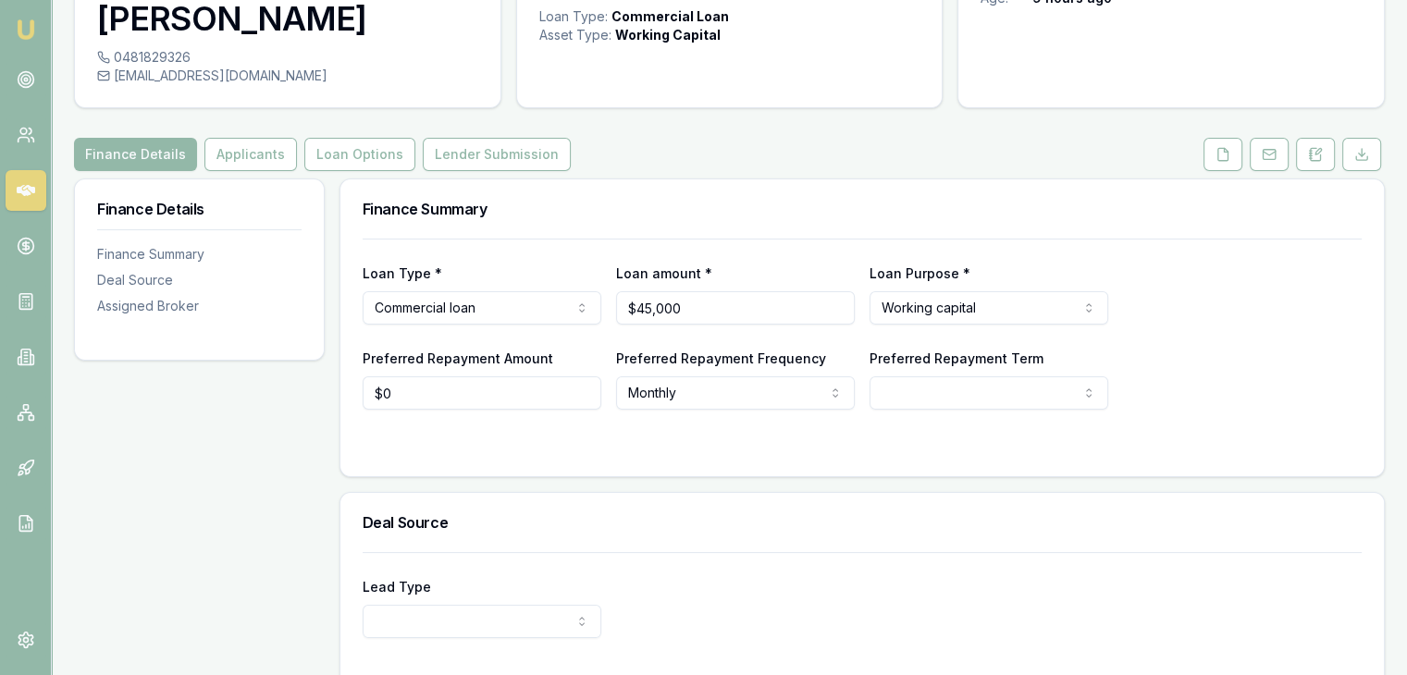
scroll to position [185, 0]
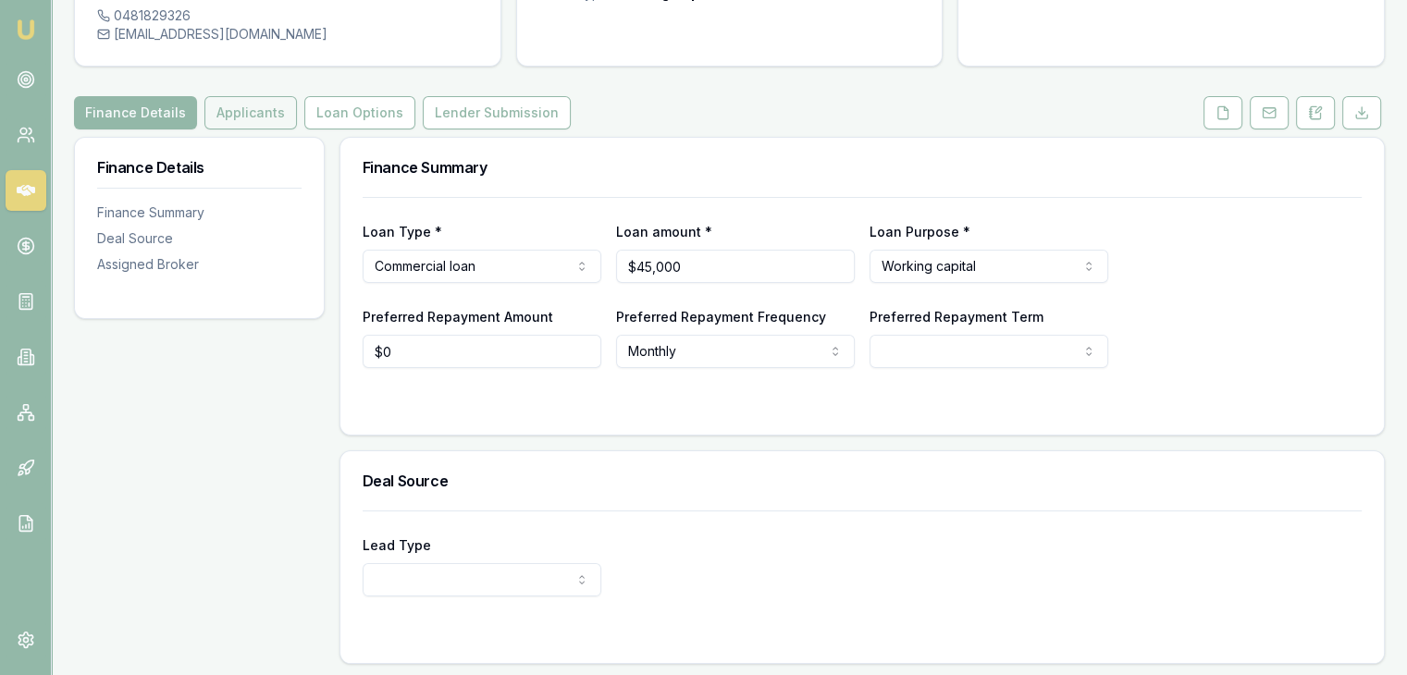
click at [243, 96] on button "Applicants" at bounding box center [250, 112] width 93 height 33
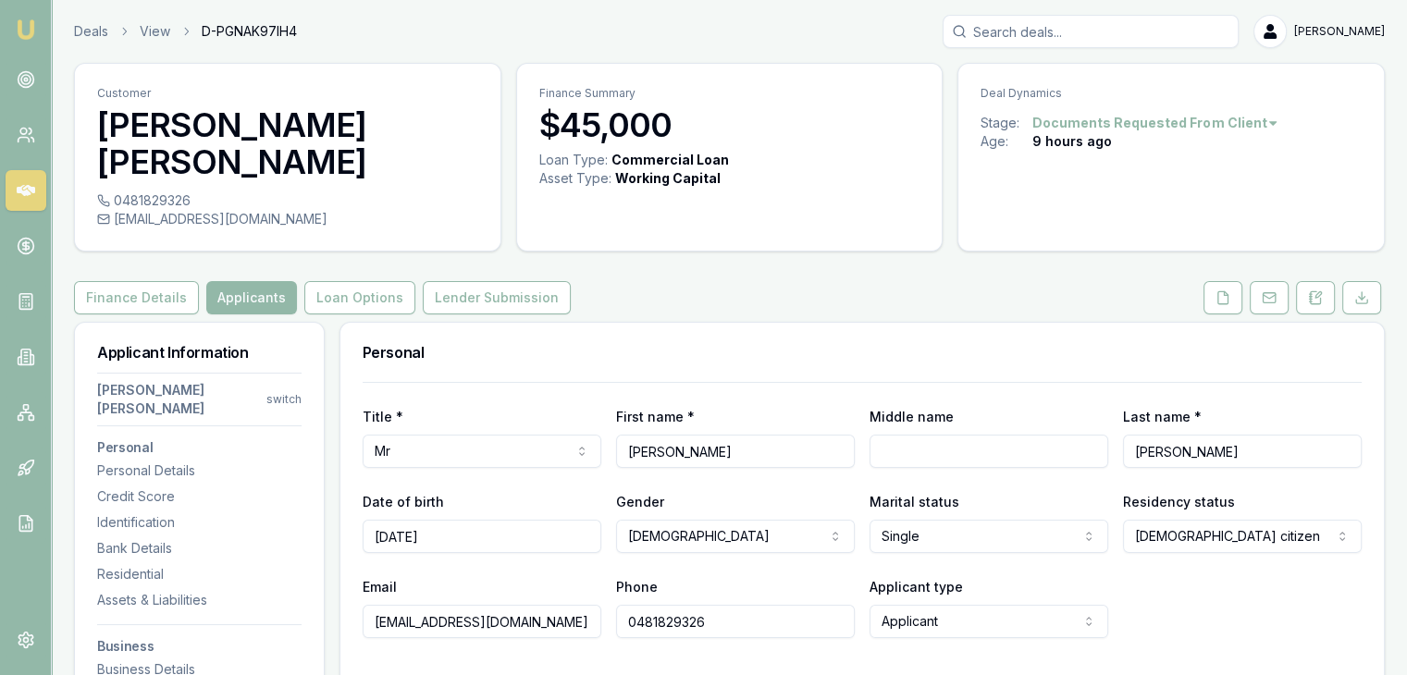
scroll to position [278, 0]
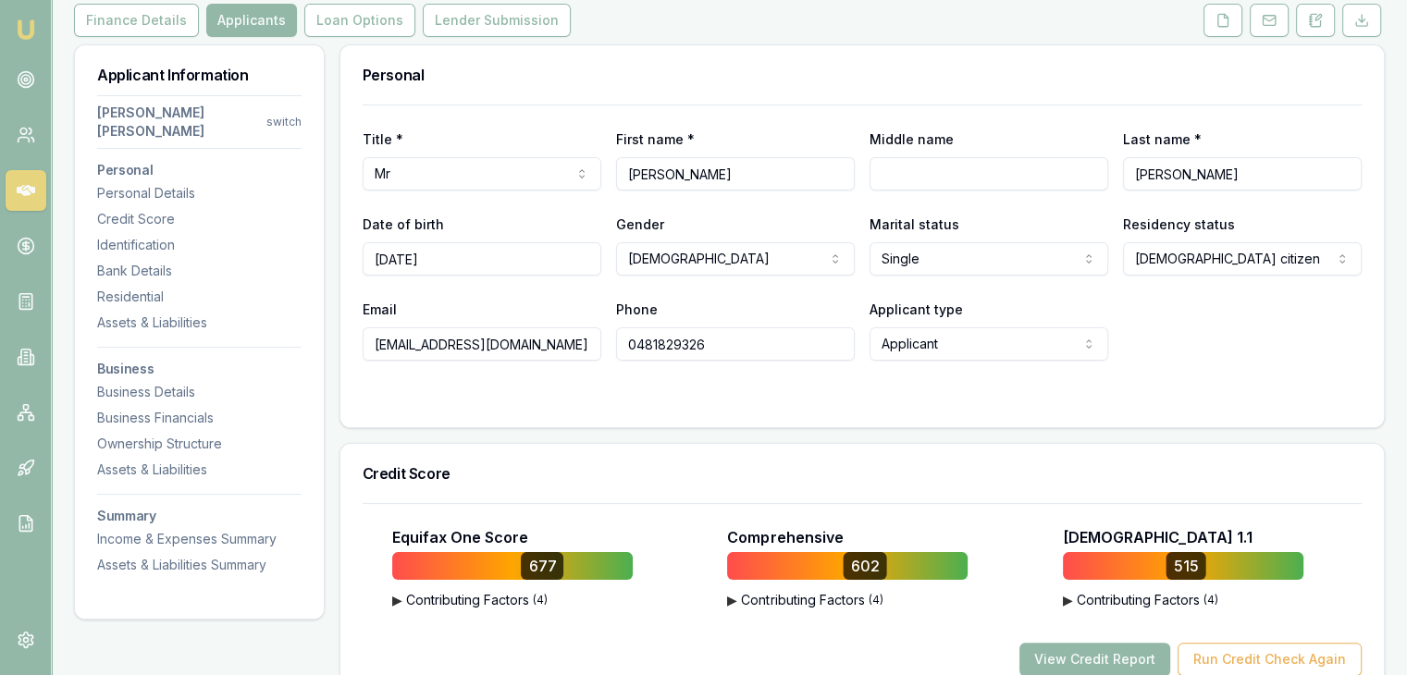
drag, startPoint x: 374, startPoint y: 306, endPoint x: 562, endPoint y: 315, distance: 188.0
click at [562, 328] on input "[EMAIL_ADDRESS][DOMAIN_NAME]" at bounding box center [482, 344] width 239 height 33
drag, startPoint x: 626, startPoint y: 305, endPoint x: 714, endPoint y: 316, distance: 89.4
click at [714, 328] on input "0481829326" at bounding box center [735, 344] width 239 height 33
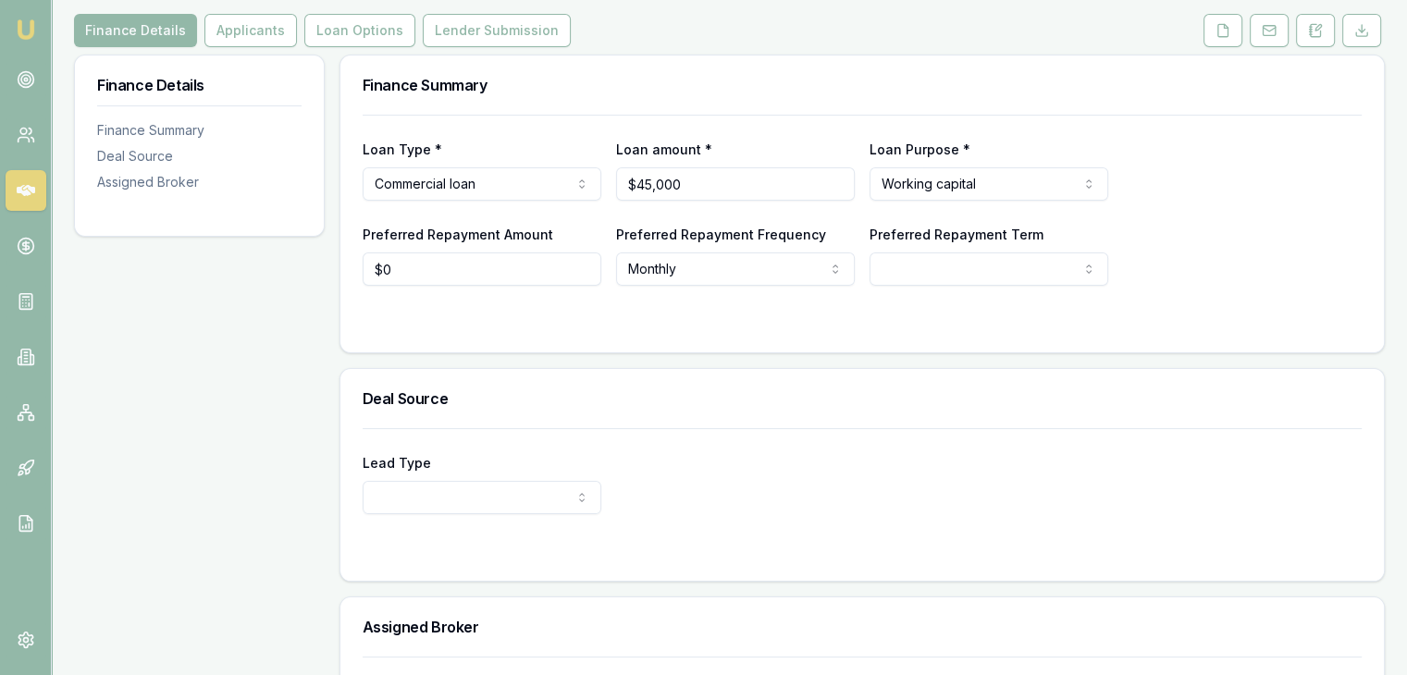
scroll to position [119, 0]
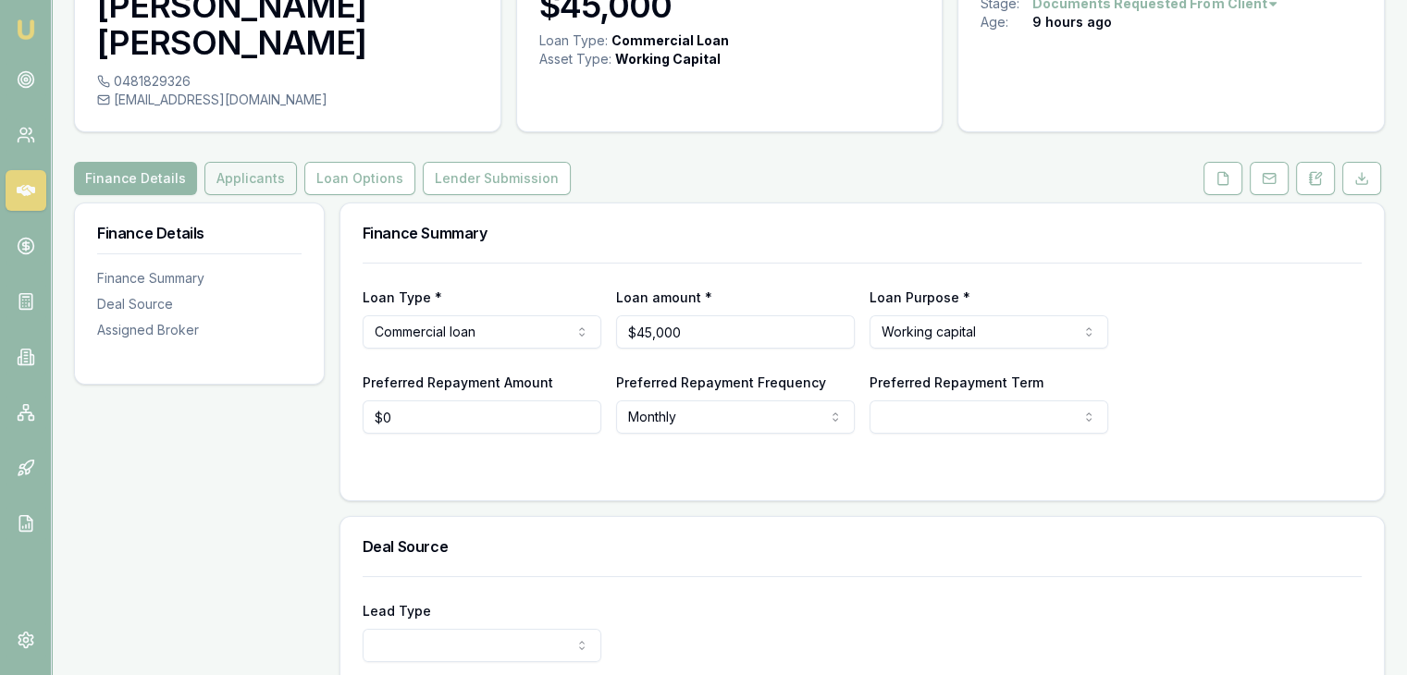
click at [245, 162] on button "Applicants" at bounding box center [250, 178] width 93 height 33
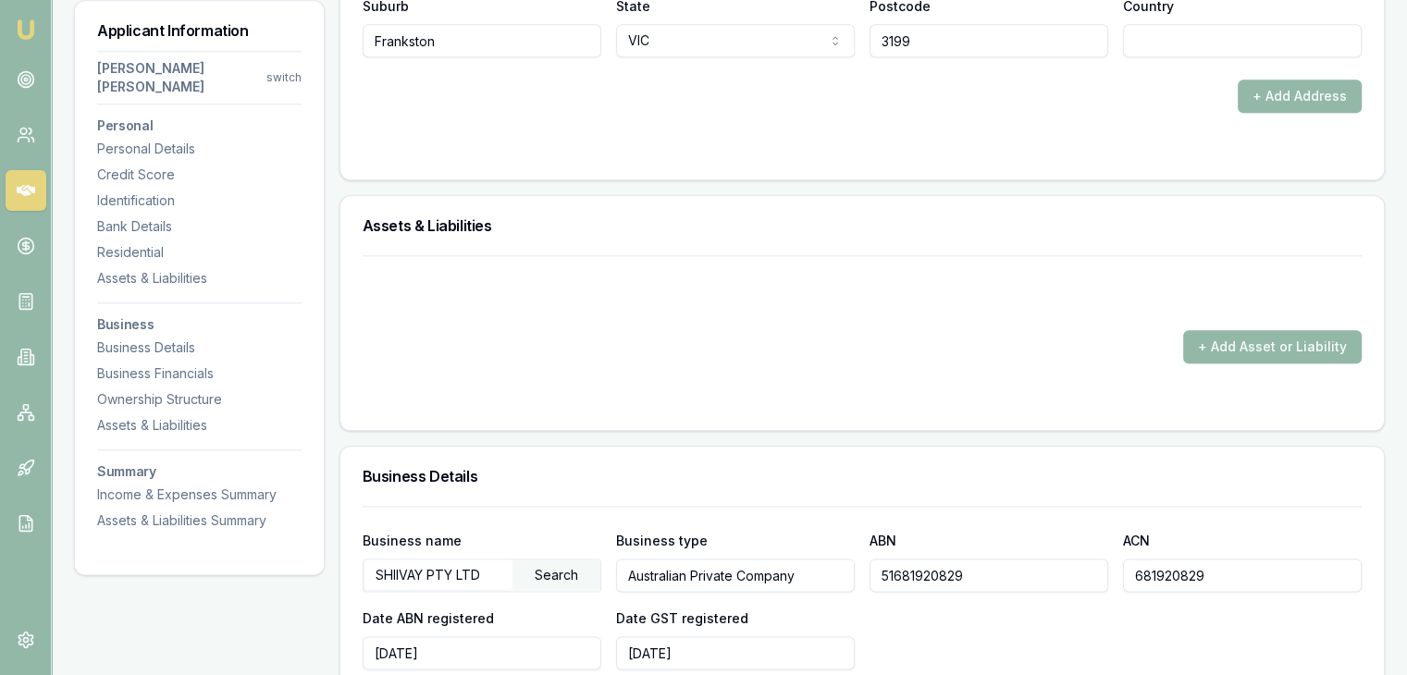
scroll to position [2406, 0]
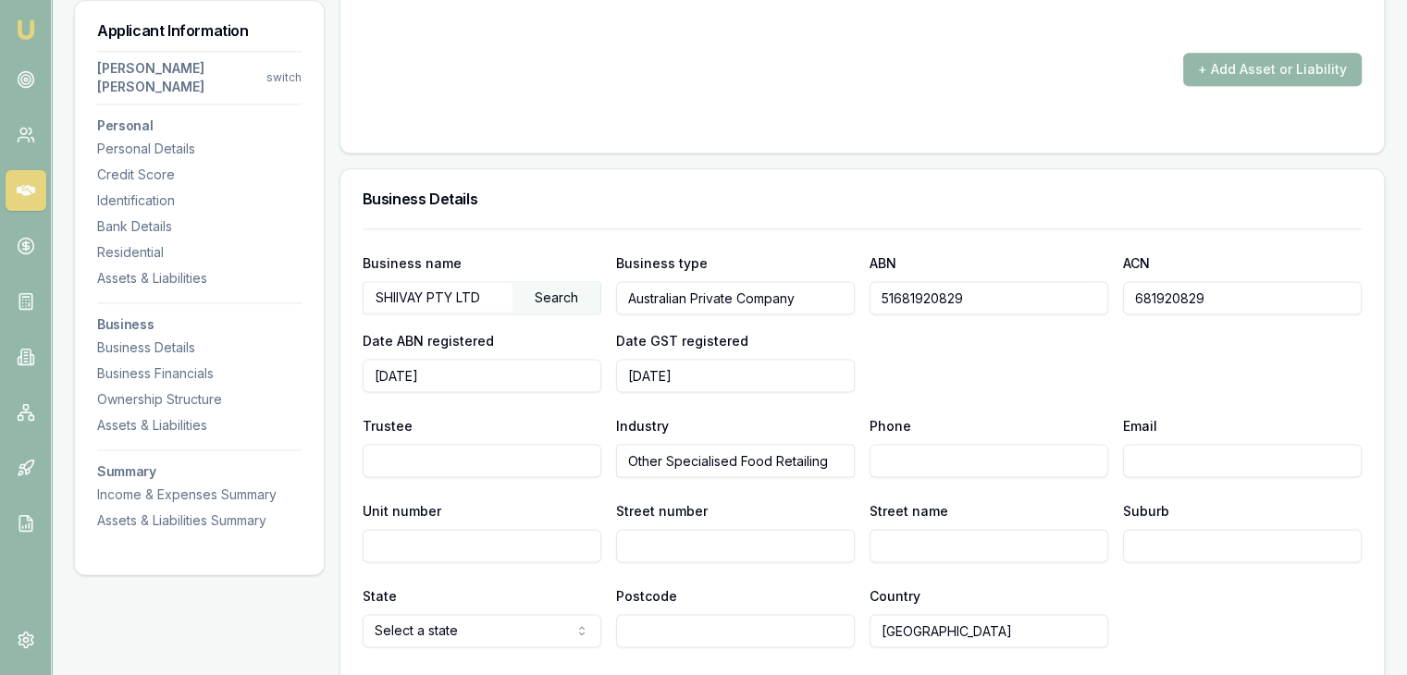
drag, startPoint x: 879, startPoint y: 257, endPoint x: 982, endPoint y: 257, distance: 102.7
click at [982, 281] on input "51681920829" at bounding box center [989, 297] width 239 height 33
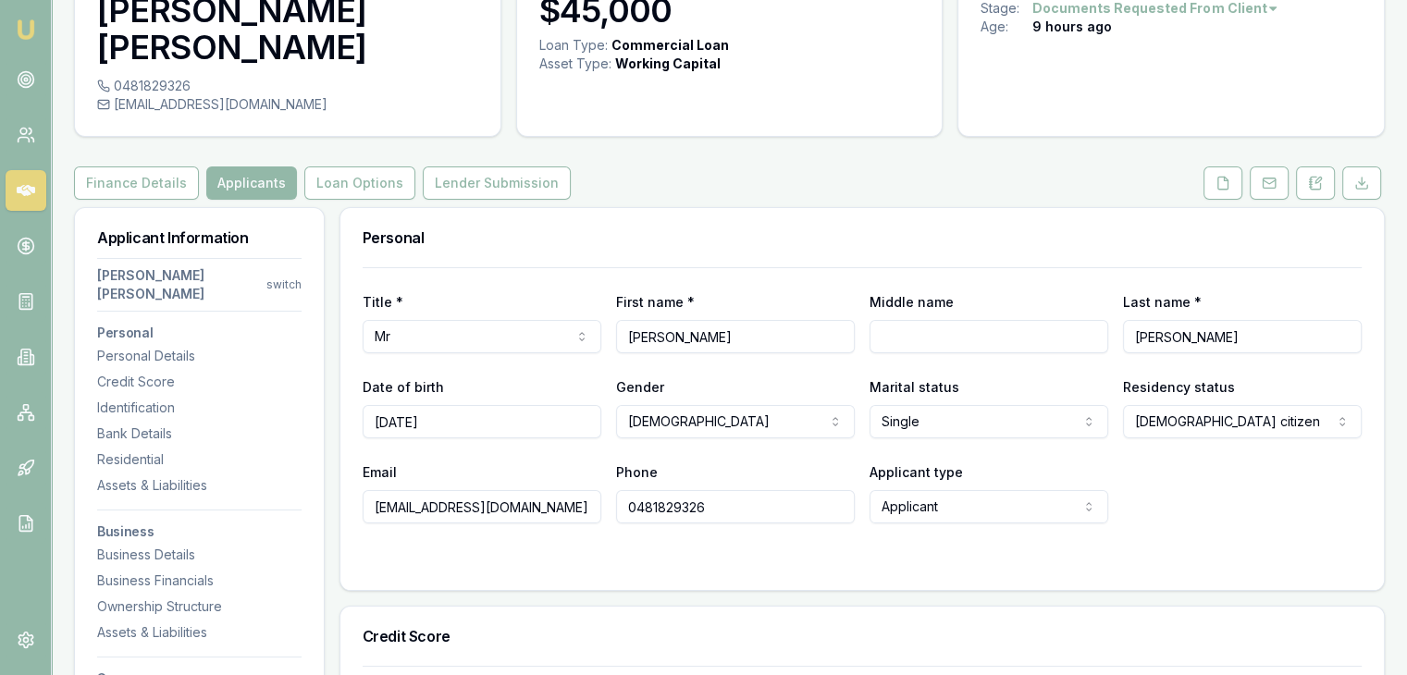
scroll to position [0, 0]
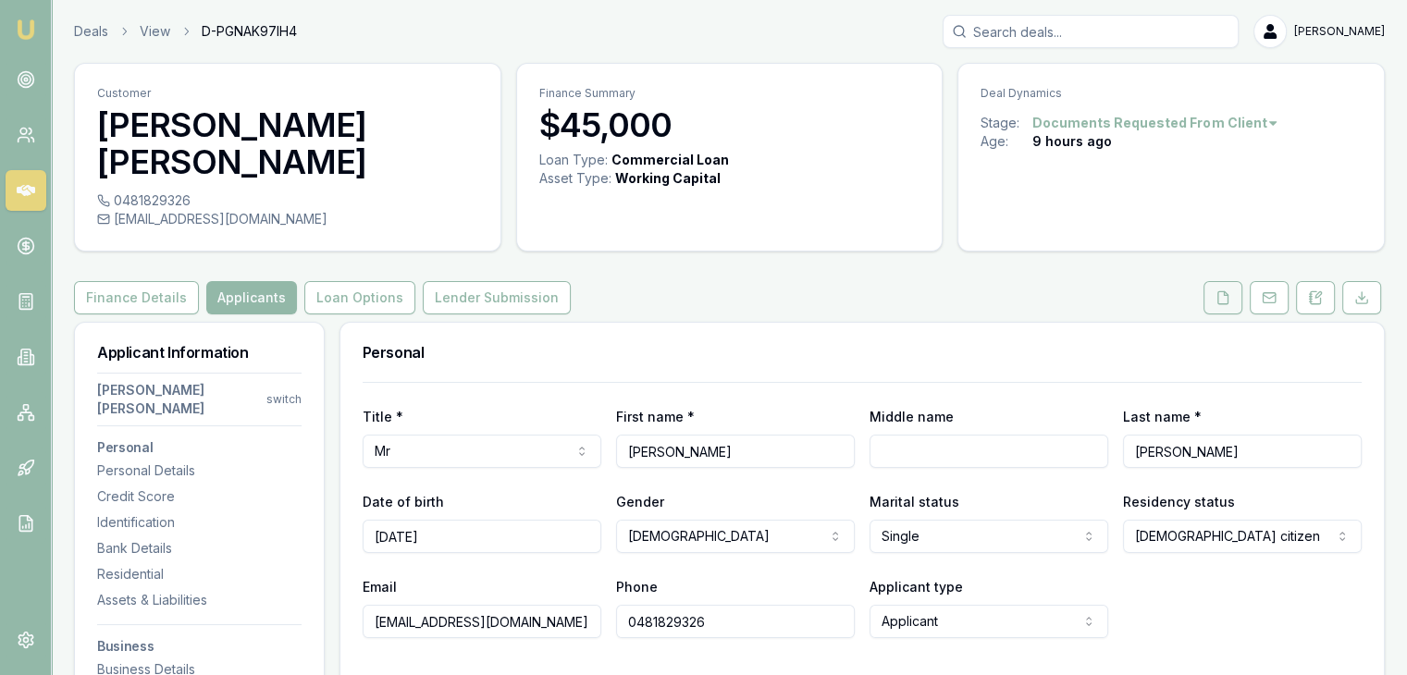
click at [1242, 281] on button at bounding box center [1223, 297] width 39 height 33
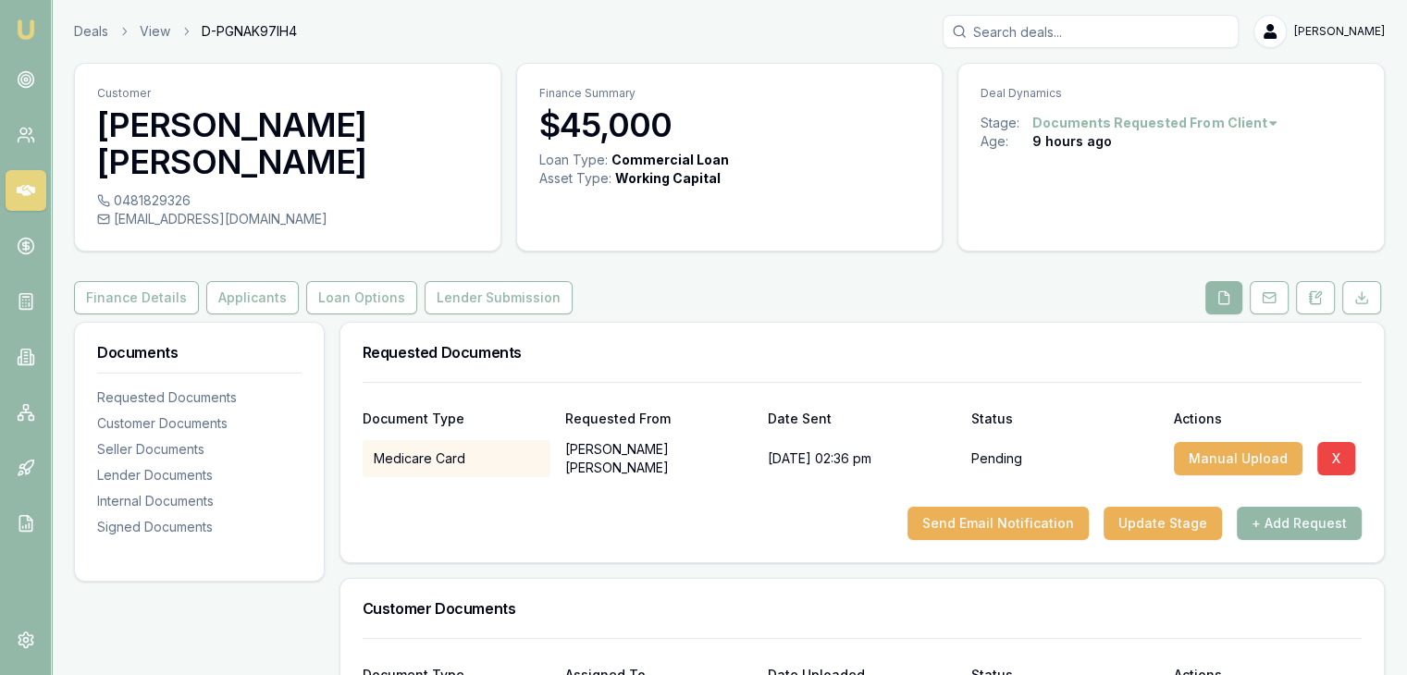
click at [1228, 291] on icon at bounding box center [1224, 298] width 15 height 15
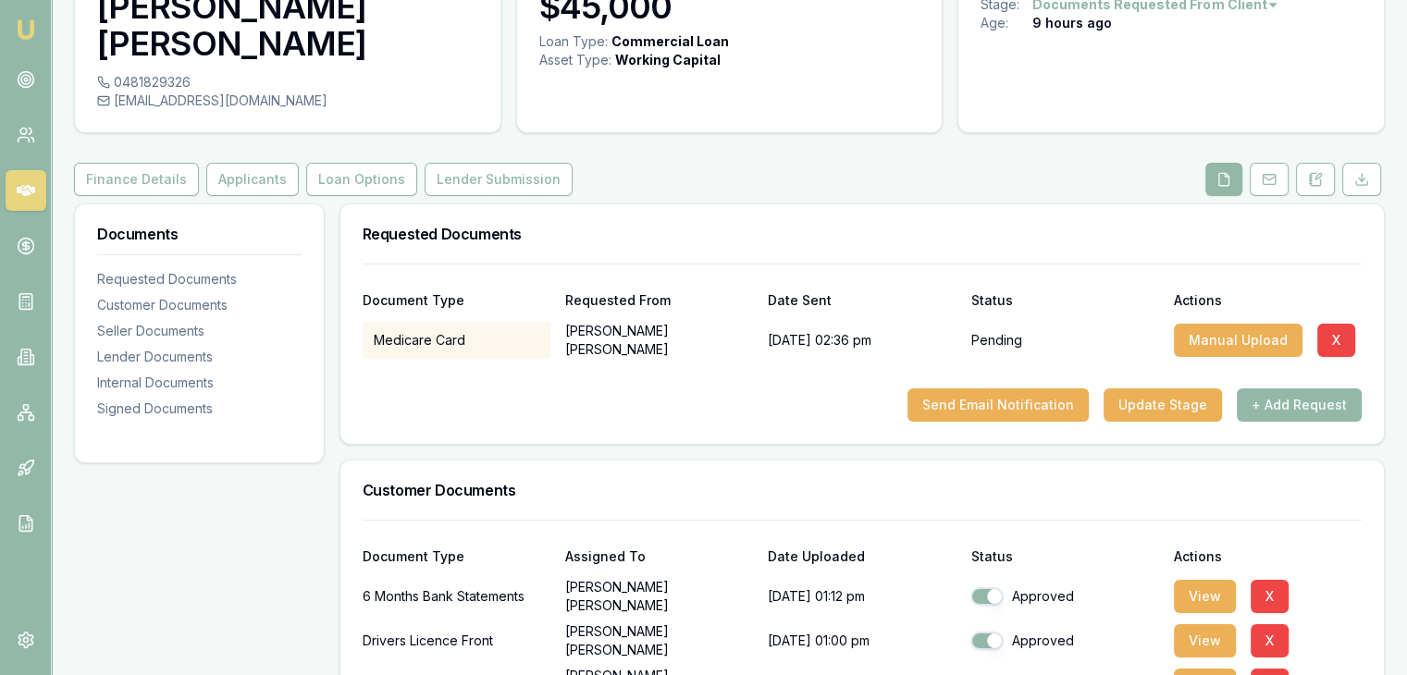
scroll to position [370, 0]
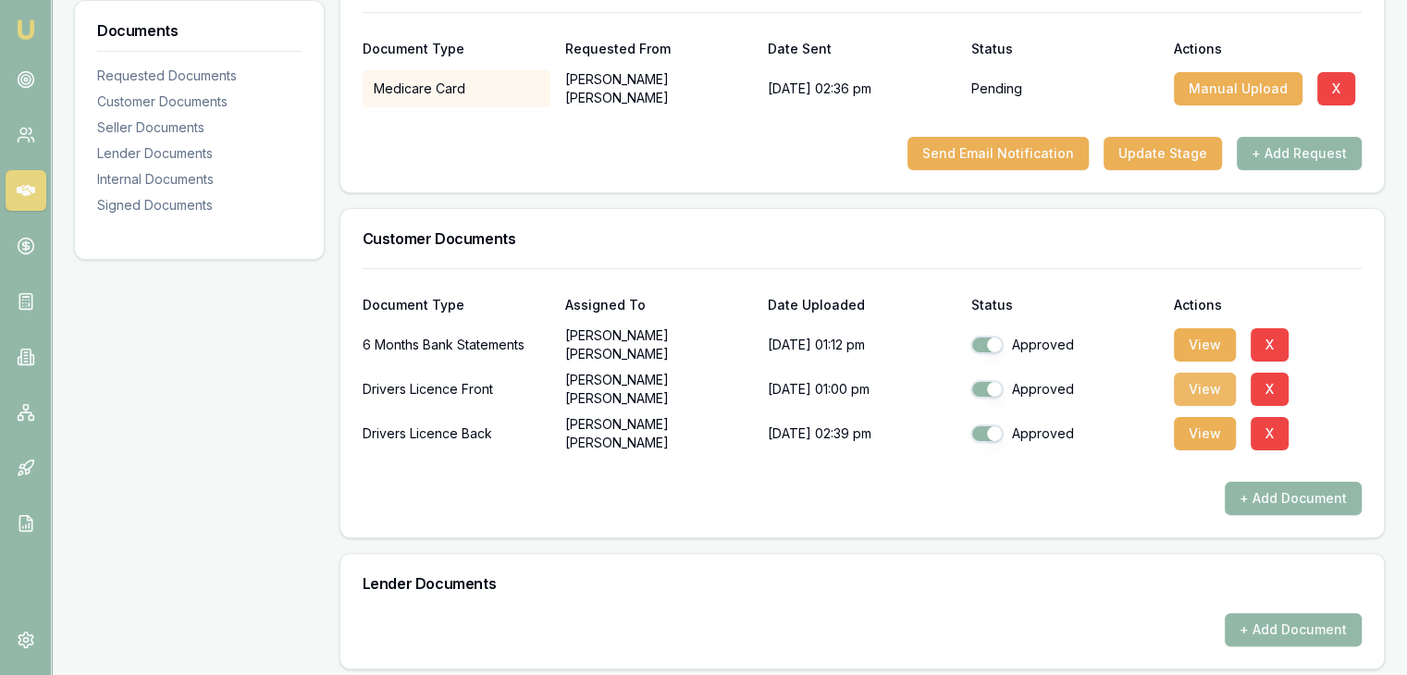
click at [1213, 373] on button "View" at bounding box center [1205, 389] width 62 height 33
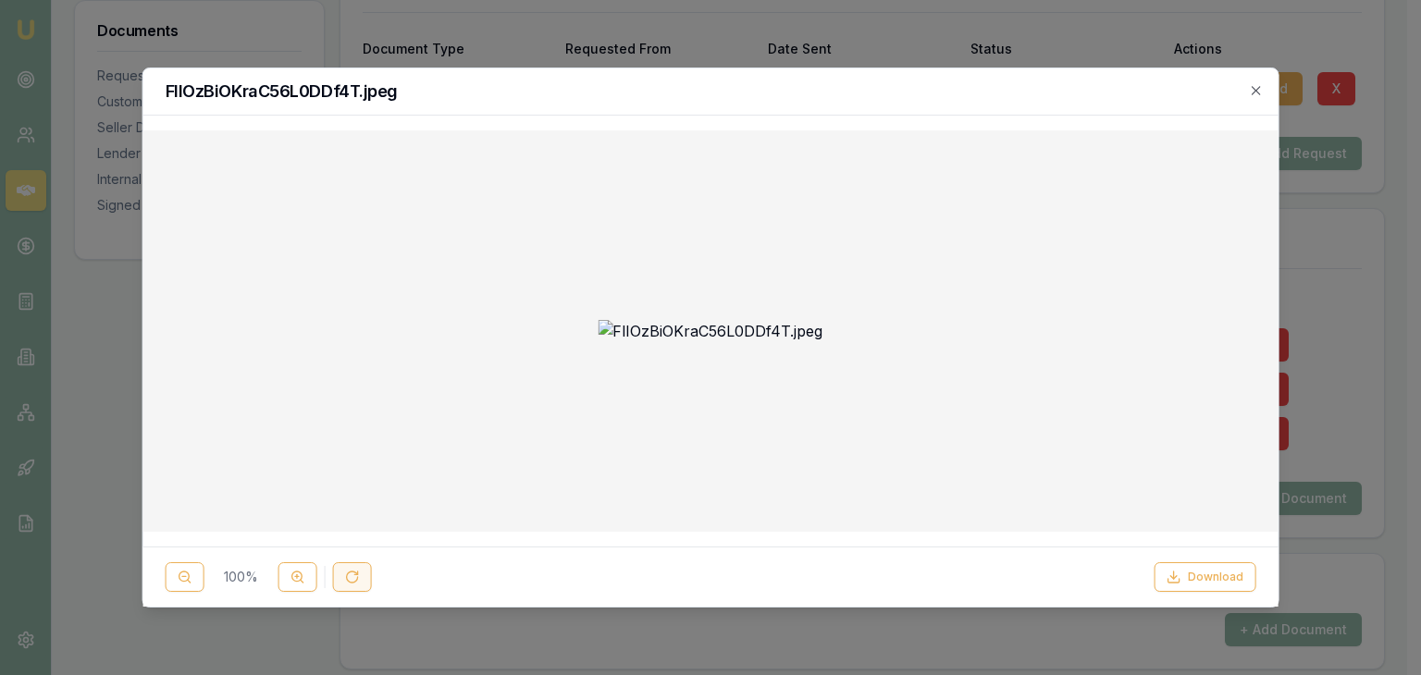
click at [347, 575] on icon at bounding box center [352, 577] width 15 height 15
click at [1257, 92] on icon "button" at bounding box center [1256, 90] width 8 height 8
